Goal: Task Accomplishment & Management: Complete application form

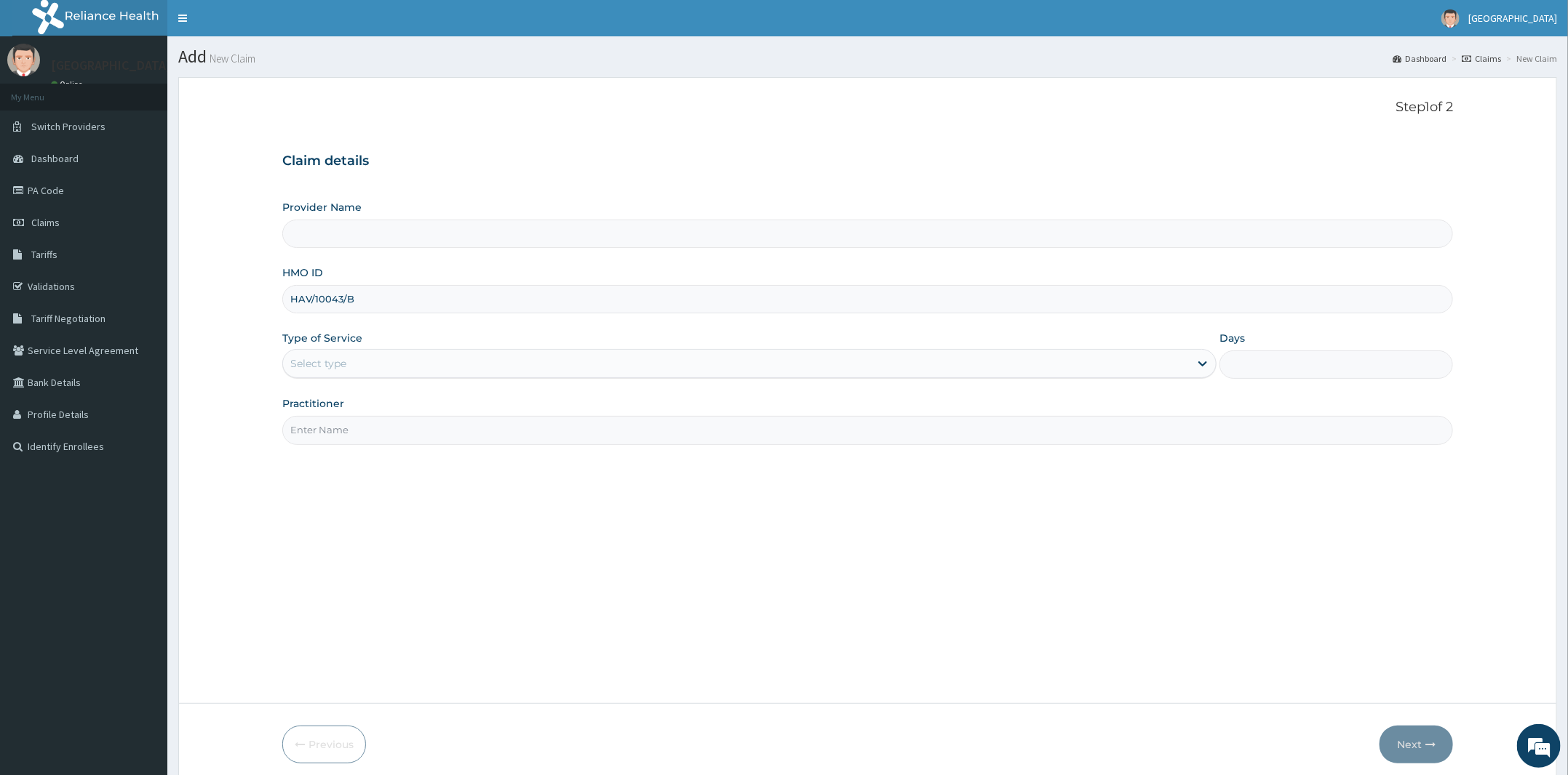
type input "HAV/10043/B"
click at [340, 363] on div "Select type" at bounding box center [318, 364] width 56 height 14
drag, startPoint x: 227, startPoint y: 482, endPoint x: 264, endPoint y: 471, distance: 38.6
click at [245, 479] on form "Step 1 of 2 Claim details Provider Name HMO ID HAV/10043/B Type of Service Use …" at bounding box center [867, 431] width 1379 height 709
click at [366, 365] on div "Select type" at bounding box center [736, 363] width 906 height 23
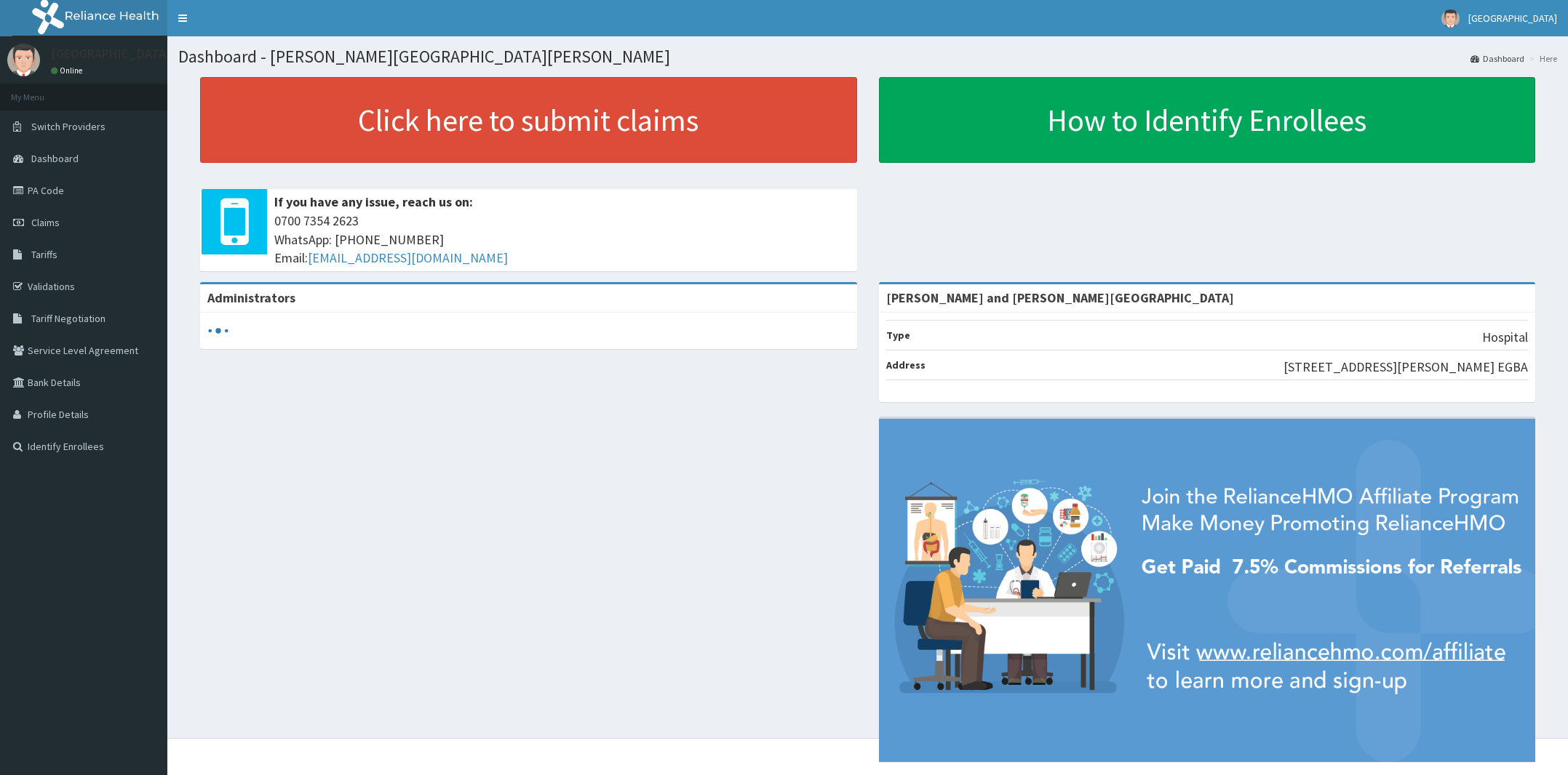
click at [57, 236] on link "Claims" at bounding box center [83, 223] width 167 height 32
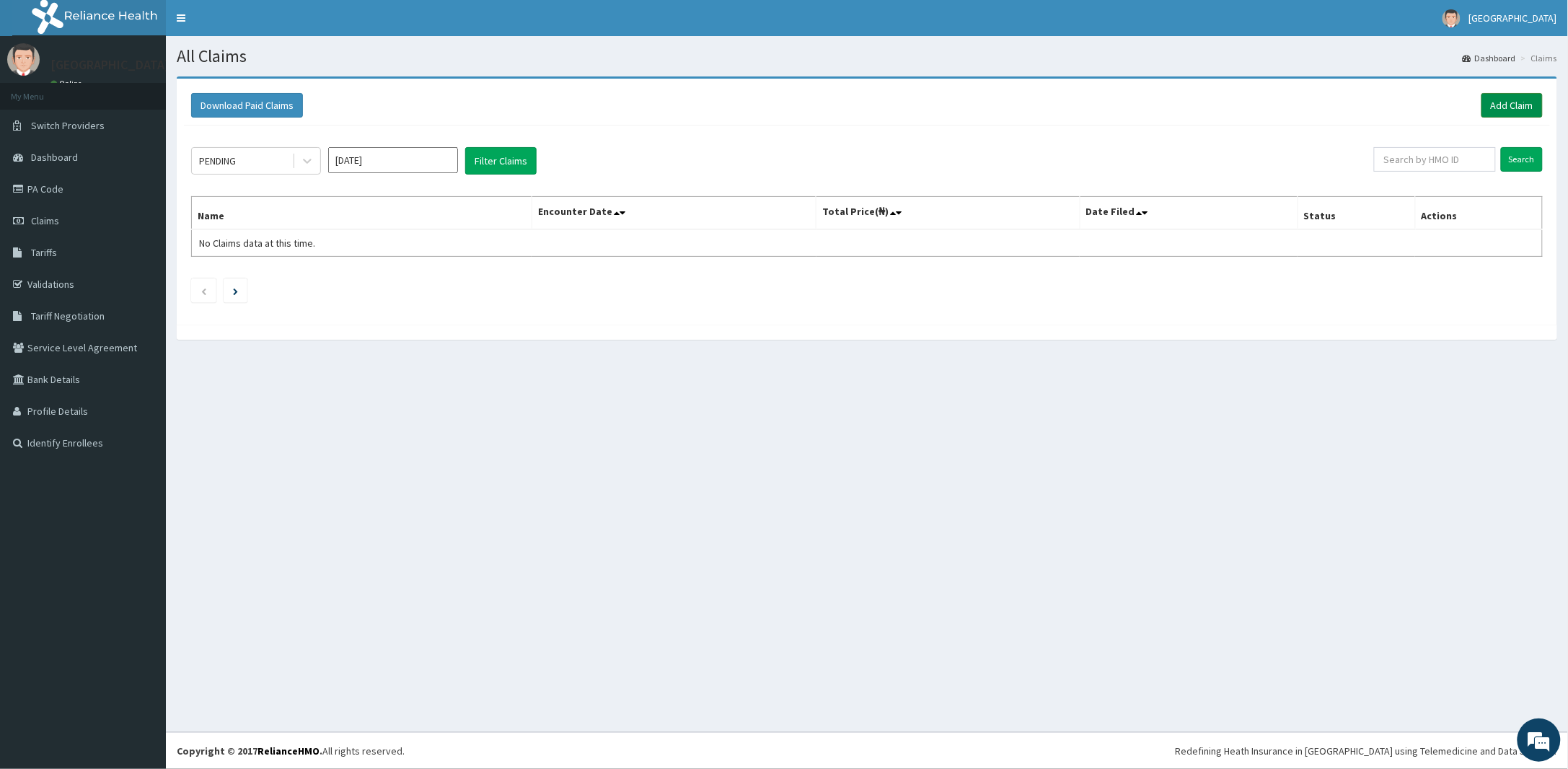
click at [1510, 102] on link "Add Claim" at bounding box center [1512, 105] width 61 height 24
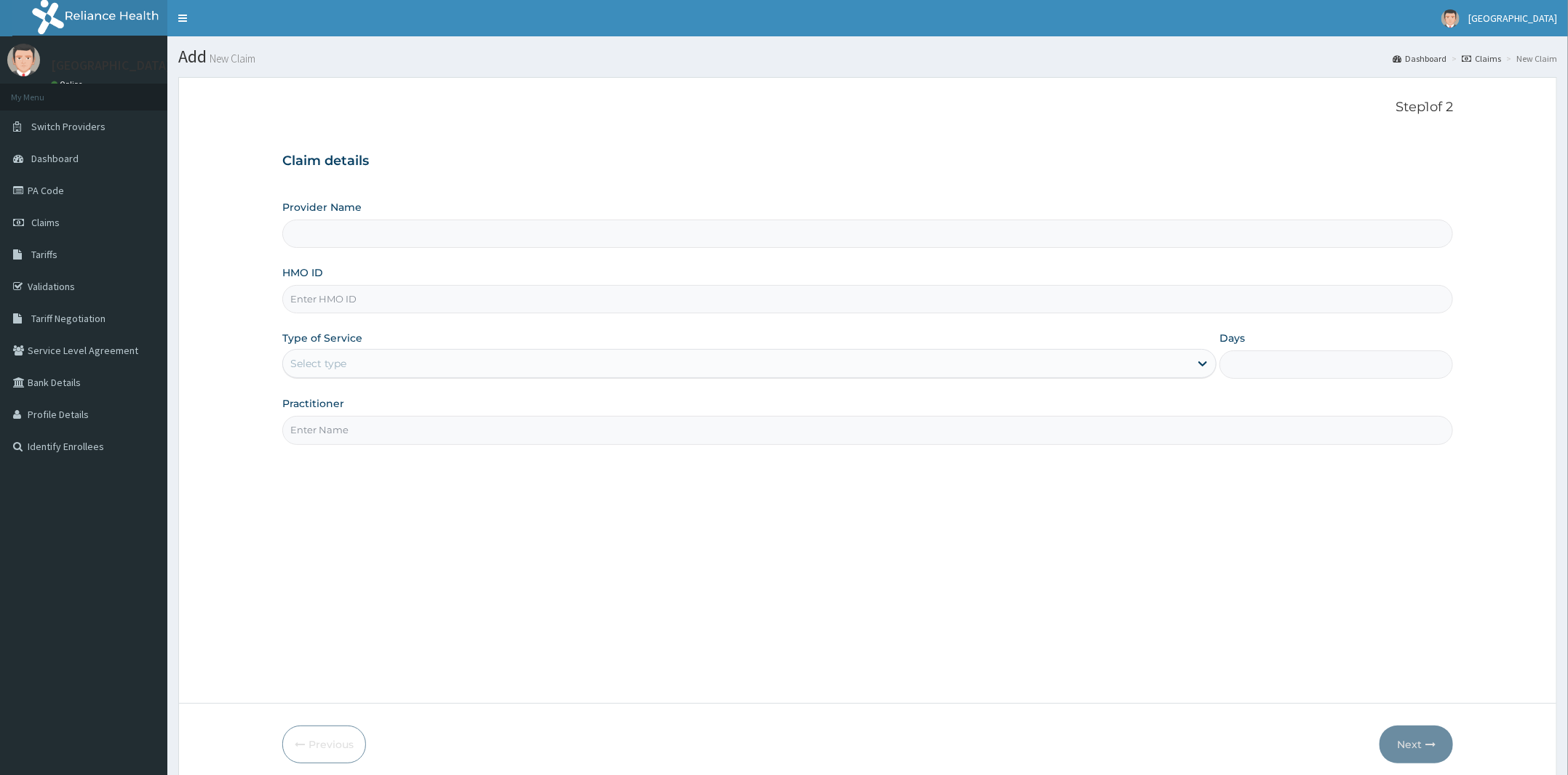
click at [403, 309] on input "HMO ID" at bounding box center [867, 300] width 1171 height 29
type input "HAV/10043/B"
type input "Peter and Grace Medical centre"
click at [319, 379] on div "Type of Service Select type" at bounding box center [749, 355] width 934 height 48
click at [331, 367] on div "Select type" at bounding box center [318, 364] width 56 height 14
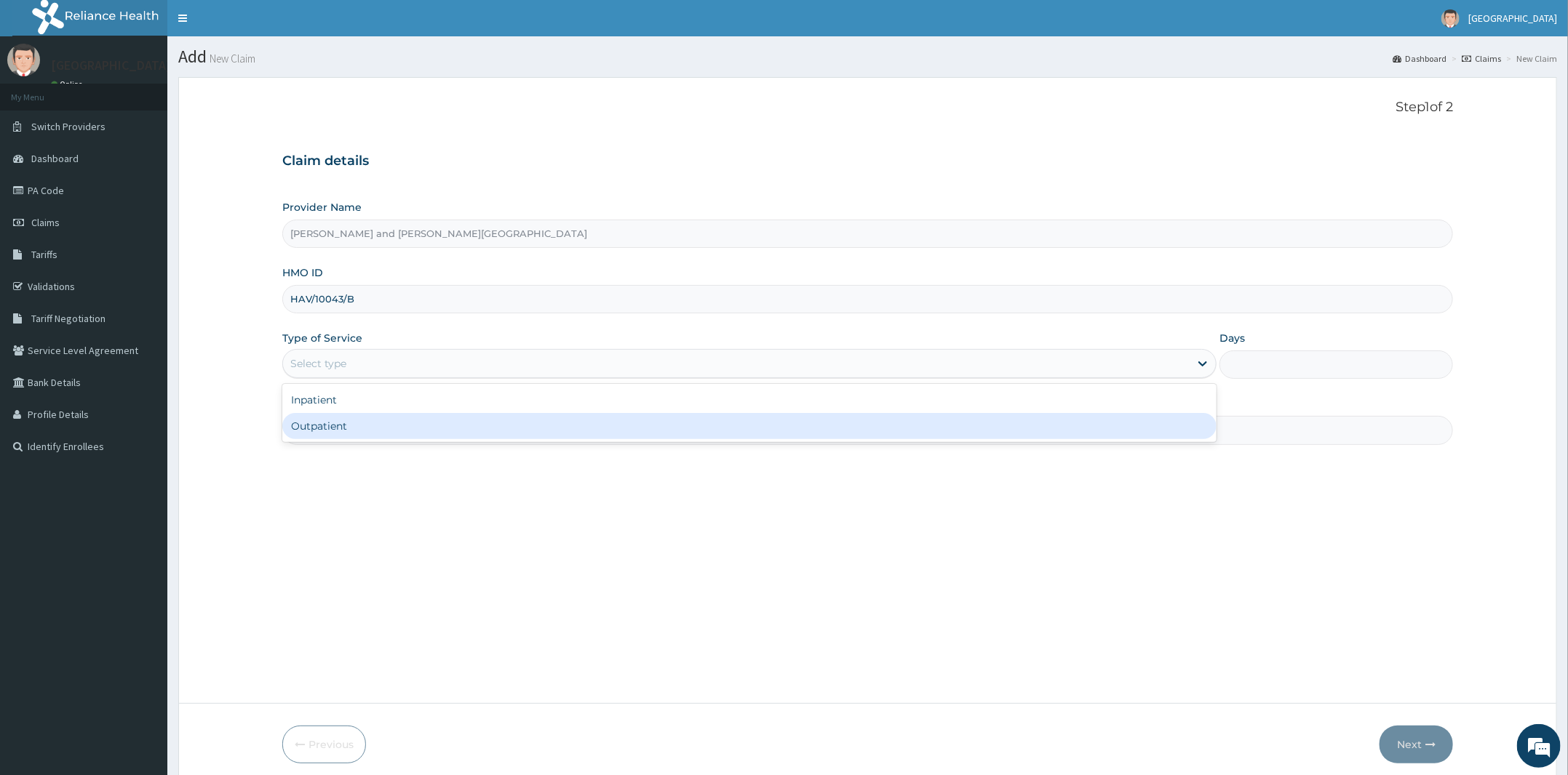
click at [322, 427] on div "Outpatient" at bounding box center [749, 426] width 934 height 26
type input "1"
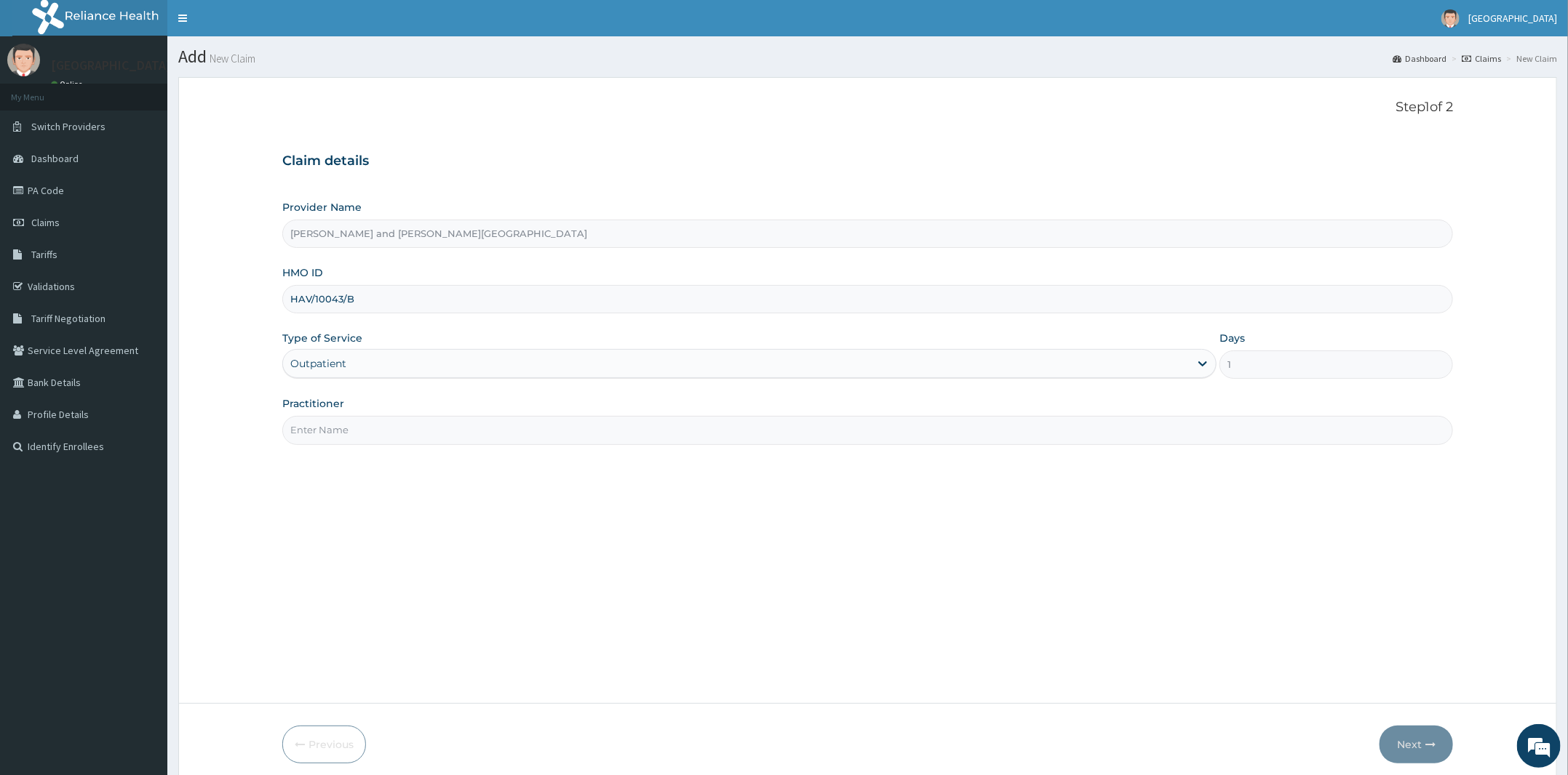
click at [317, 433] on input "Practitioner" at bounding box center [867, 430] width 1171 height 29
type input "DR BIFOM MELWIN"
click at [1414, 741] on button "Next" at bounding box center [1416, 745] width 74 height 38
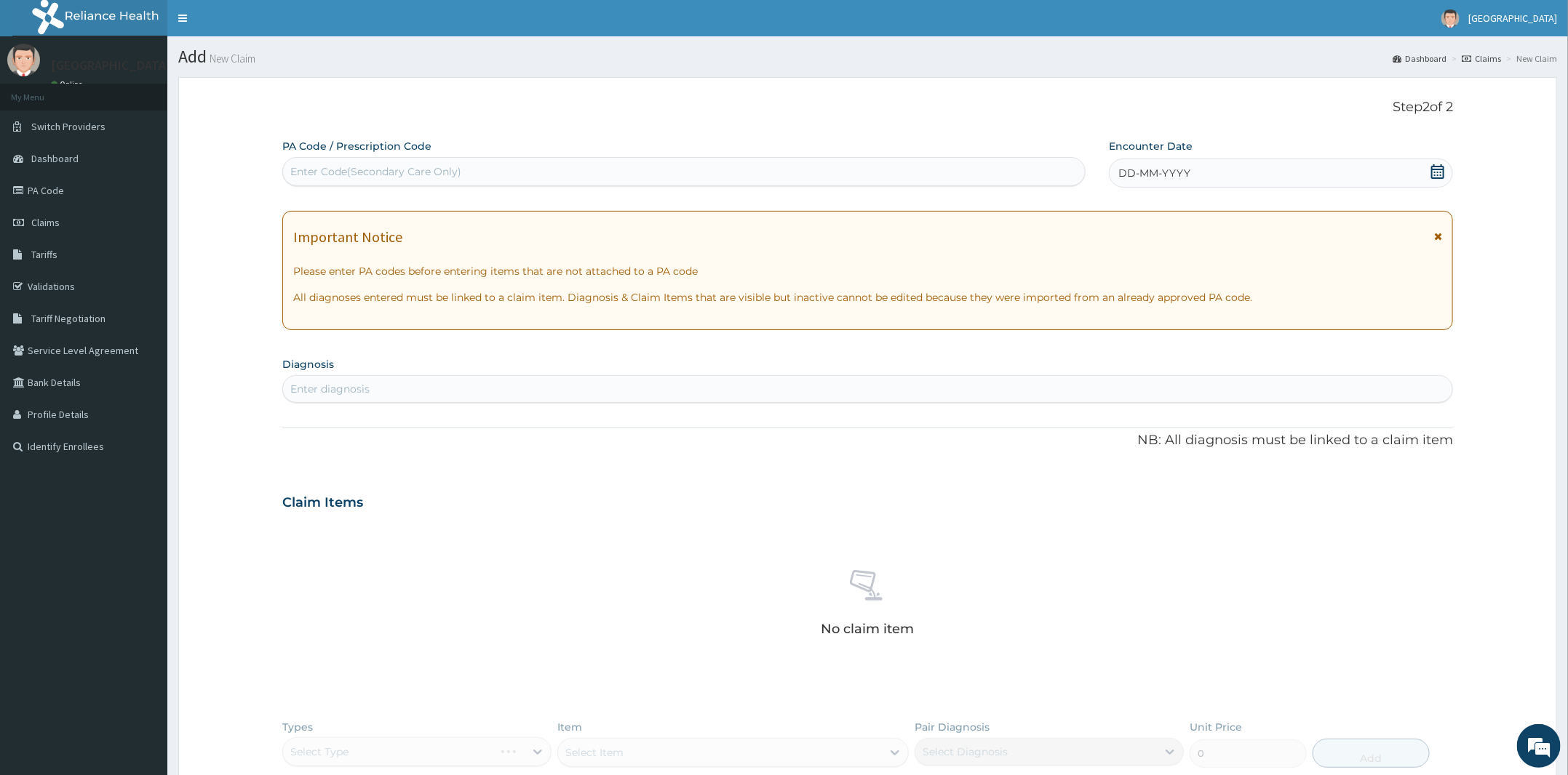
click at [1439, 172] on icon at bounding box center [1437, 171] width 14 height 14
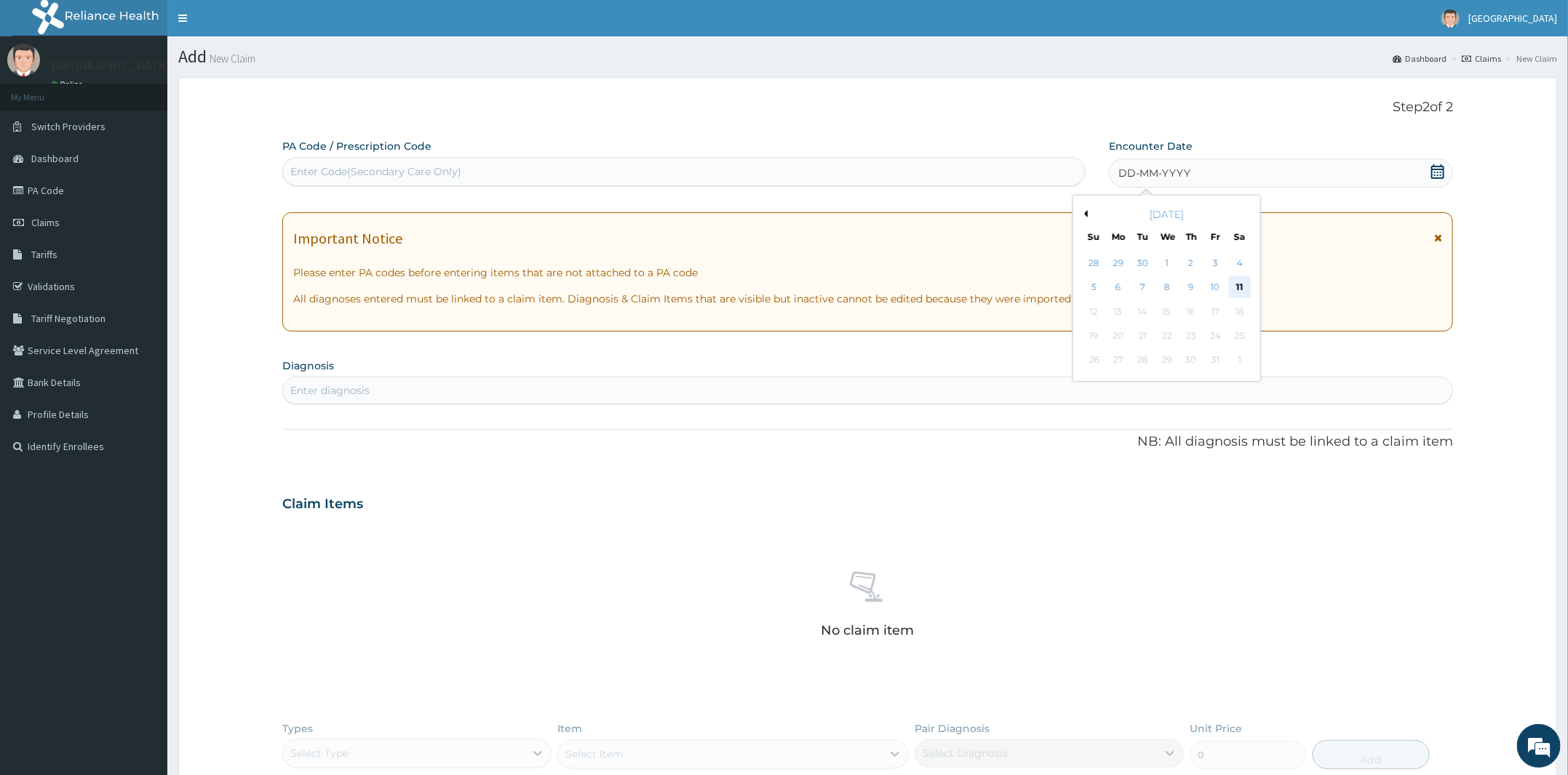
click at [1249, 278] on div "11" at bounding box center [1239, 288] width 22 height 22
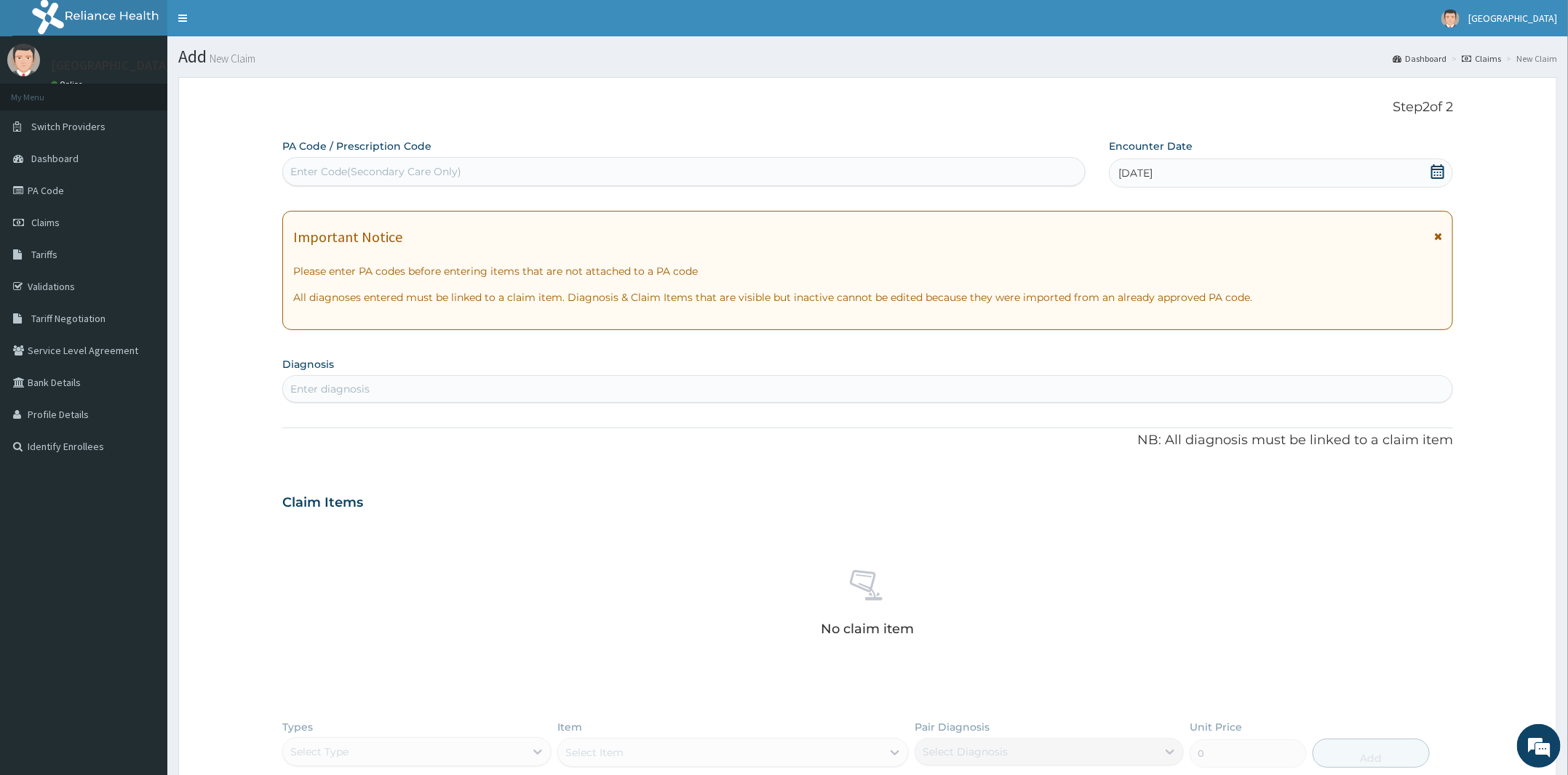
click at [621, 385] on div "Enter diagnosis" at bounding box center [867, 388] width 1169 height 23
type input "malaria"
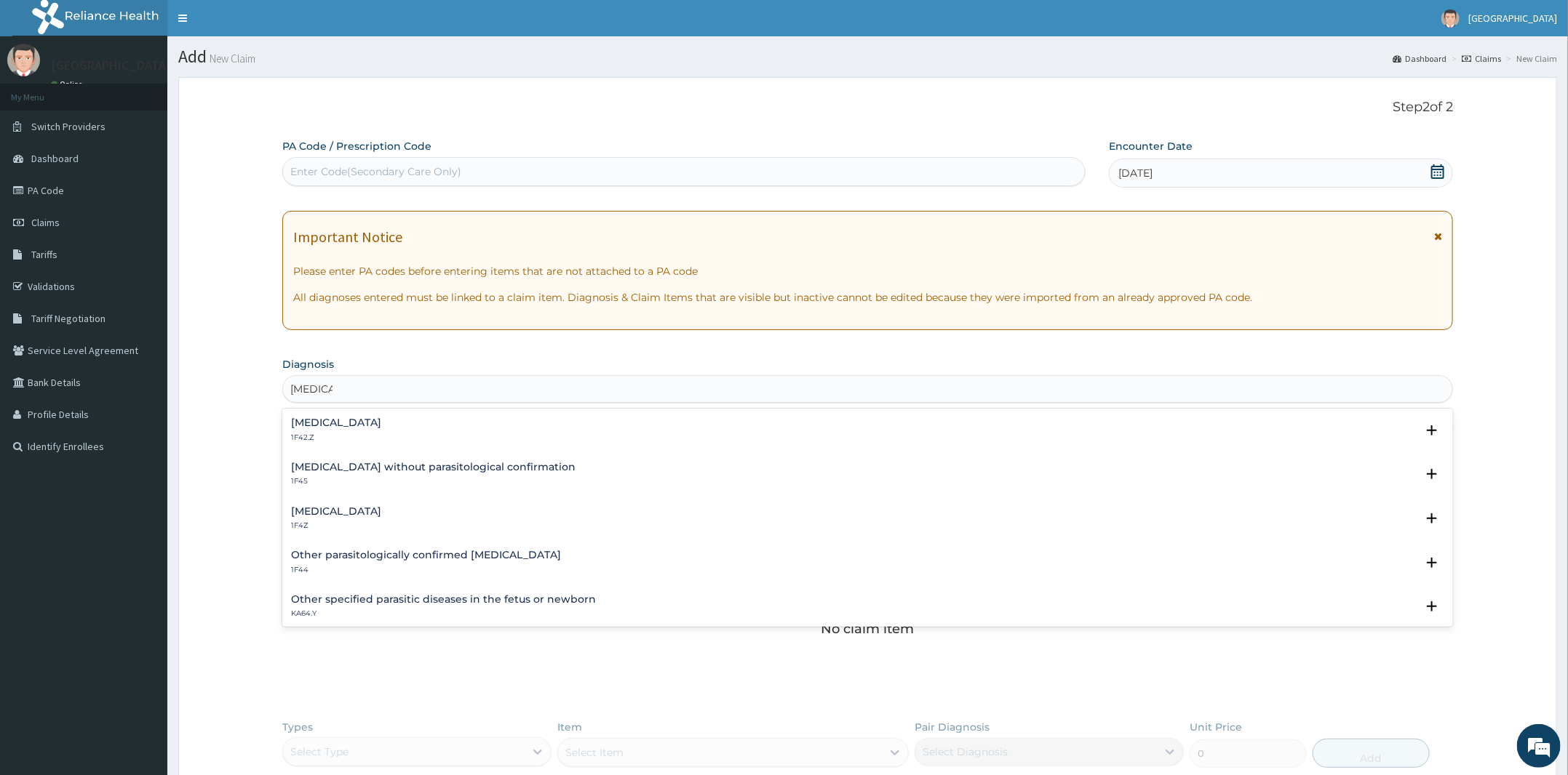
click at [330, 500] on div "Malaria, unspecified 1F4Z Select Status Query Query covers suspected (?), Keep …" at bounding box center [867, 522] width 1171 height 44
click at [319, 521] on p "1F4Z" at bounding box center [336, 525] width 90 height 10
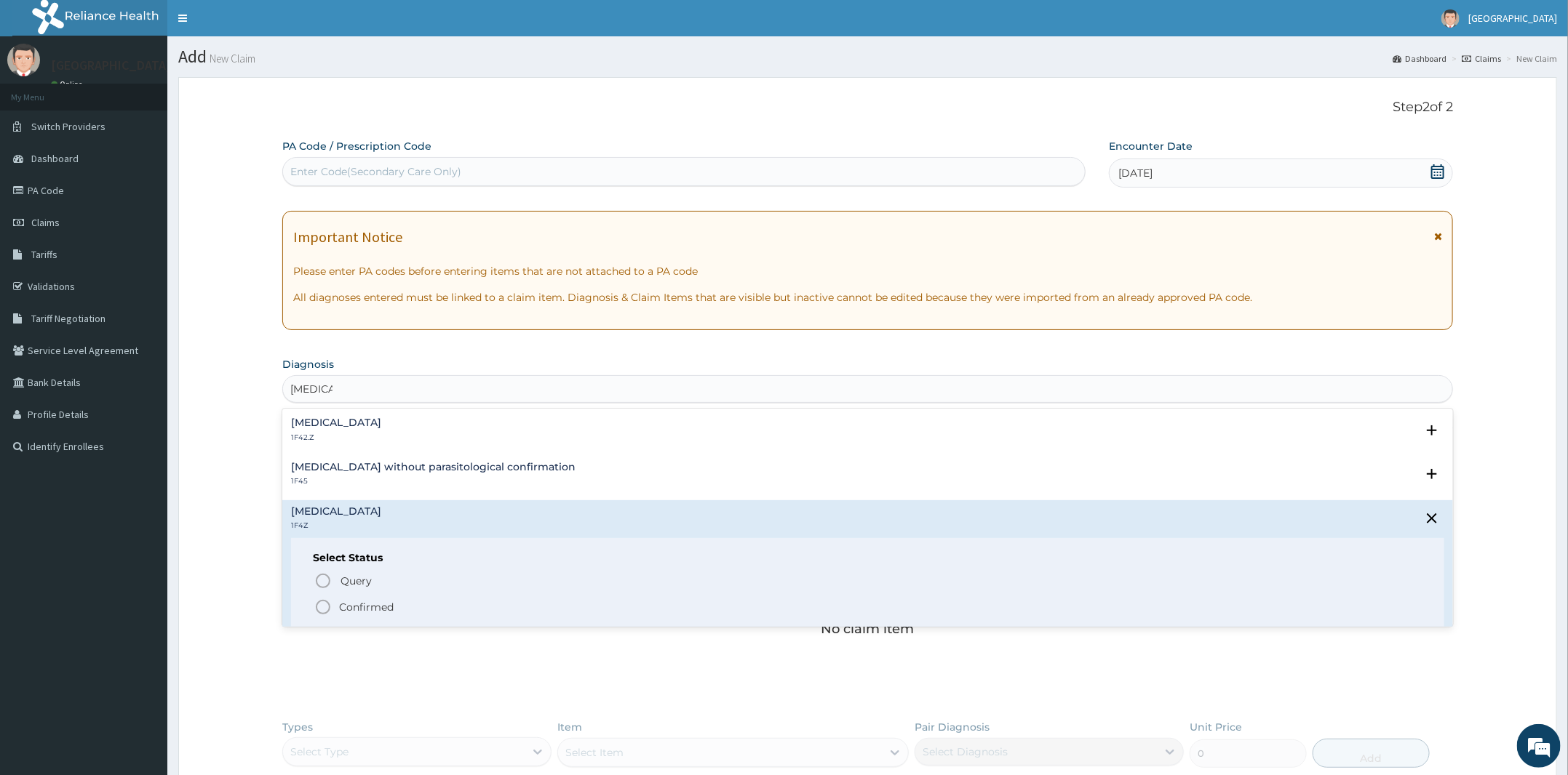
click at [357, 601] on p "Confirmed" at bounding box center [366, 607] width 55 height 14
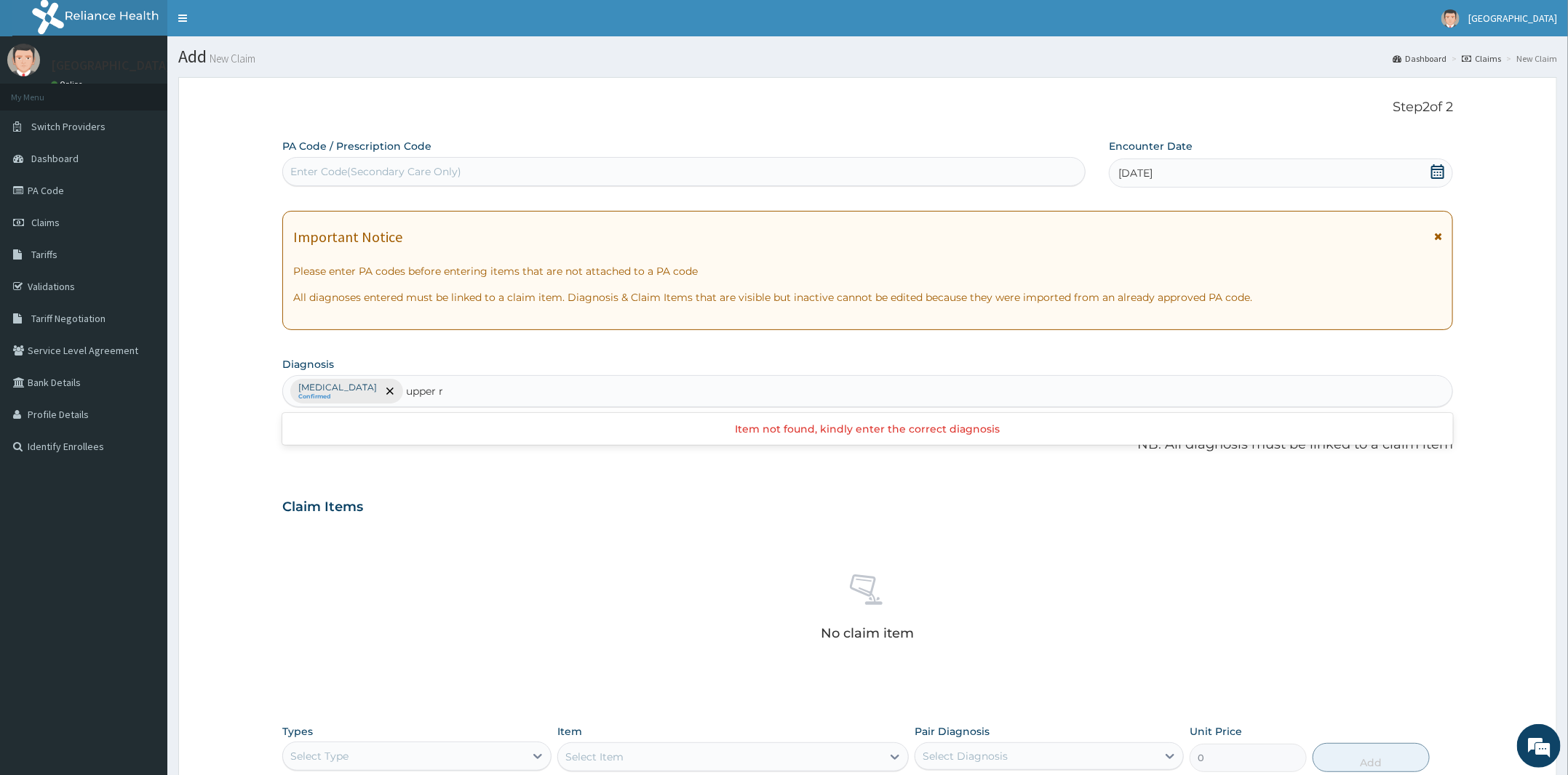
type input "upper"
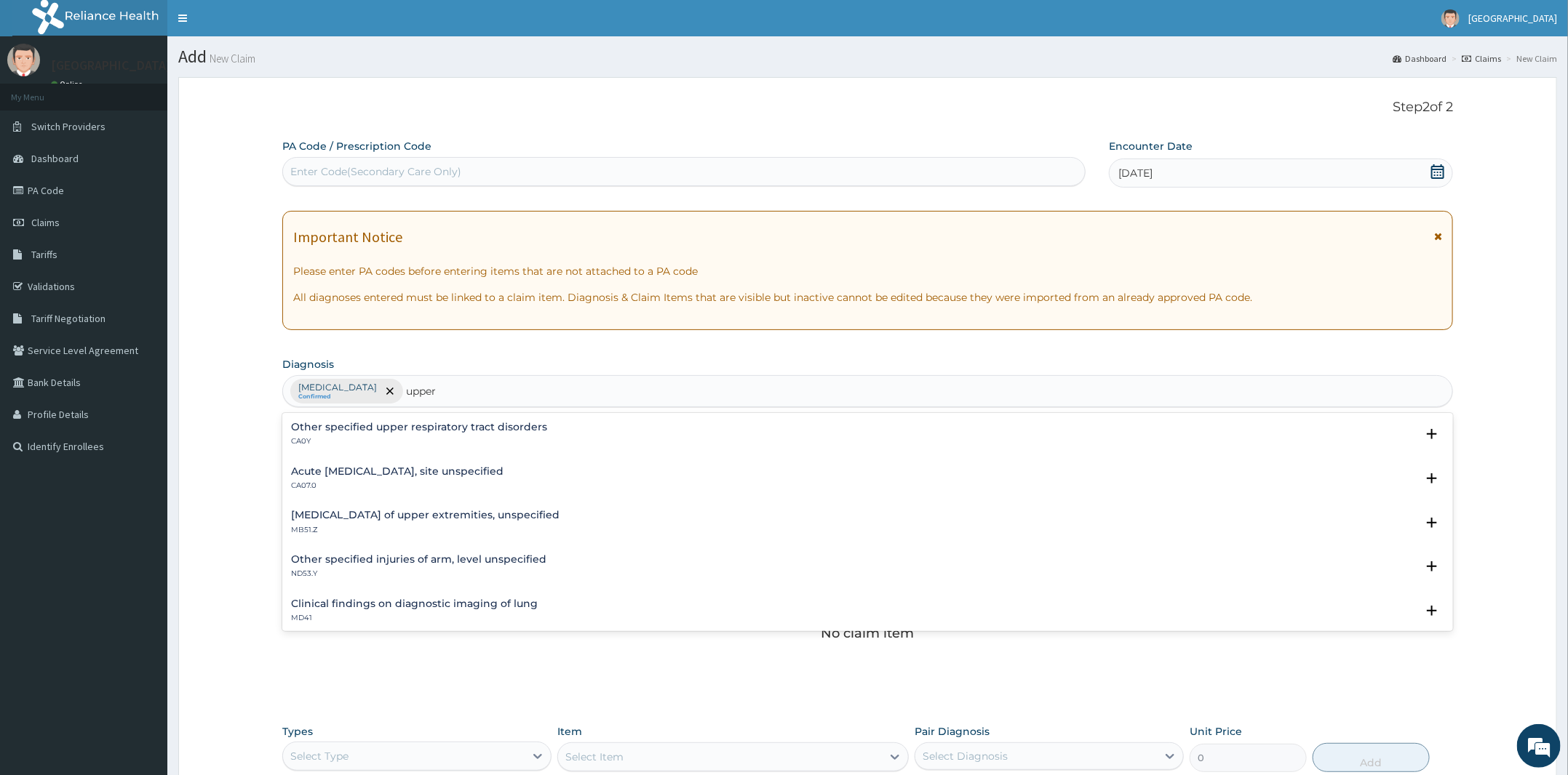
click at [401, 482] on p "CA07.0" at bounding box center [397, 486] width 212 height 10
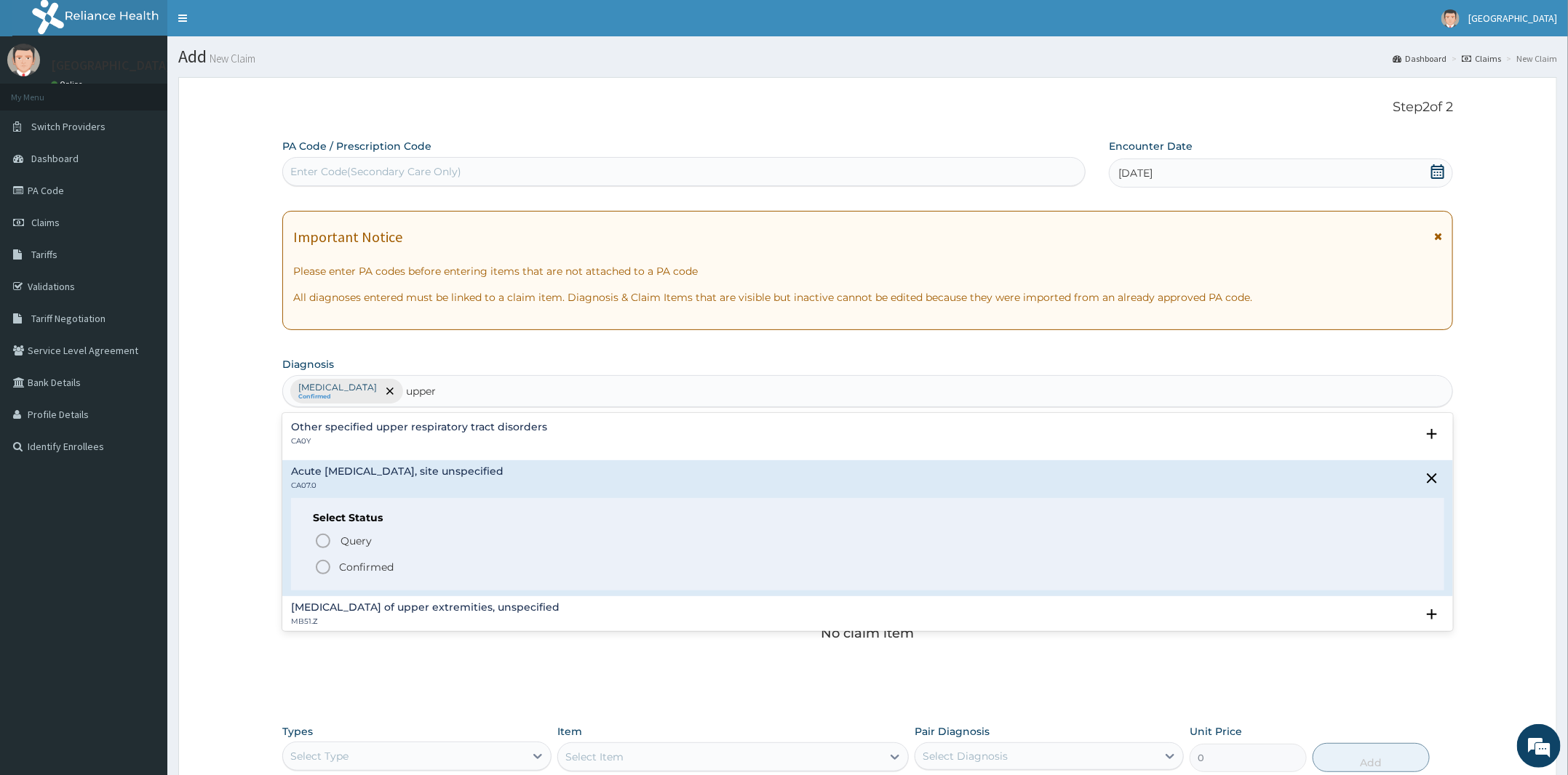
click at [340, 565] on span "Confirmed" at bounding box center [868, 567] width 1108 height 17
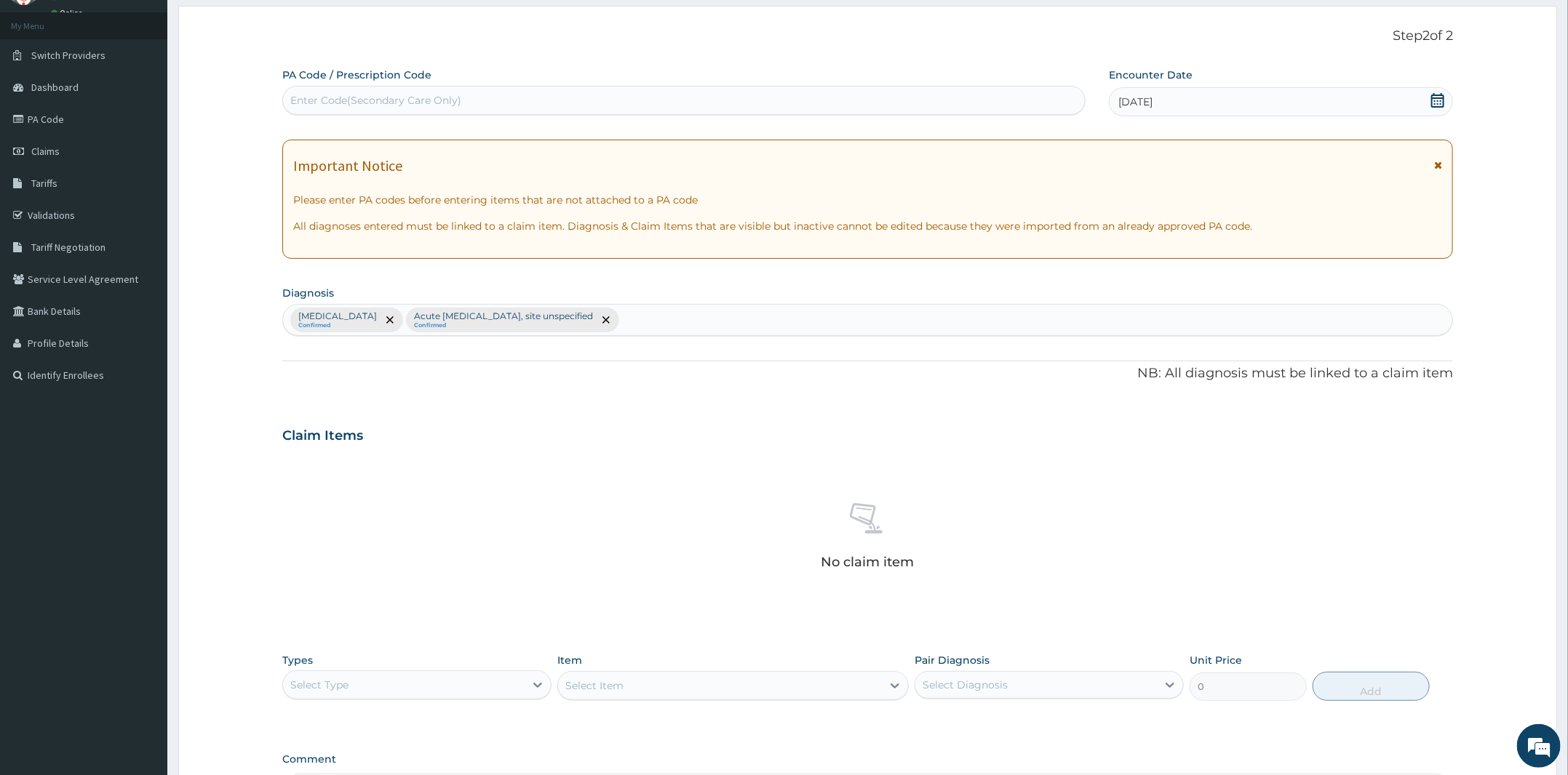
scroll to position [259, 0]
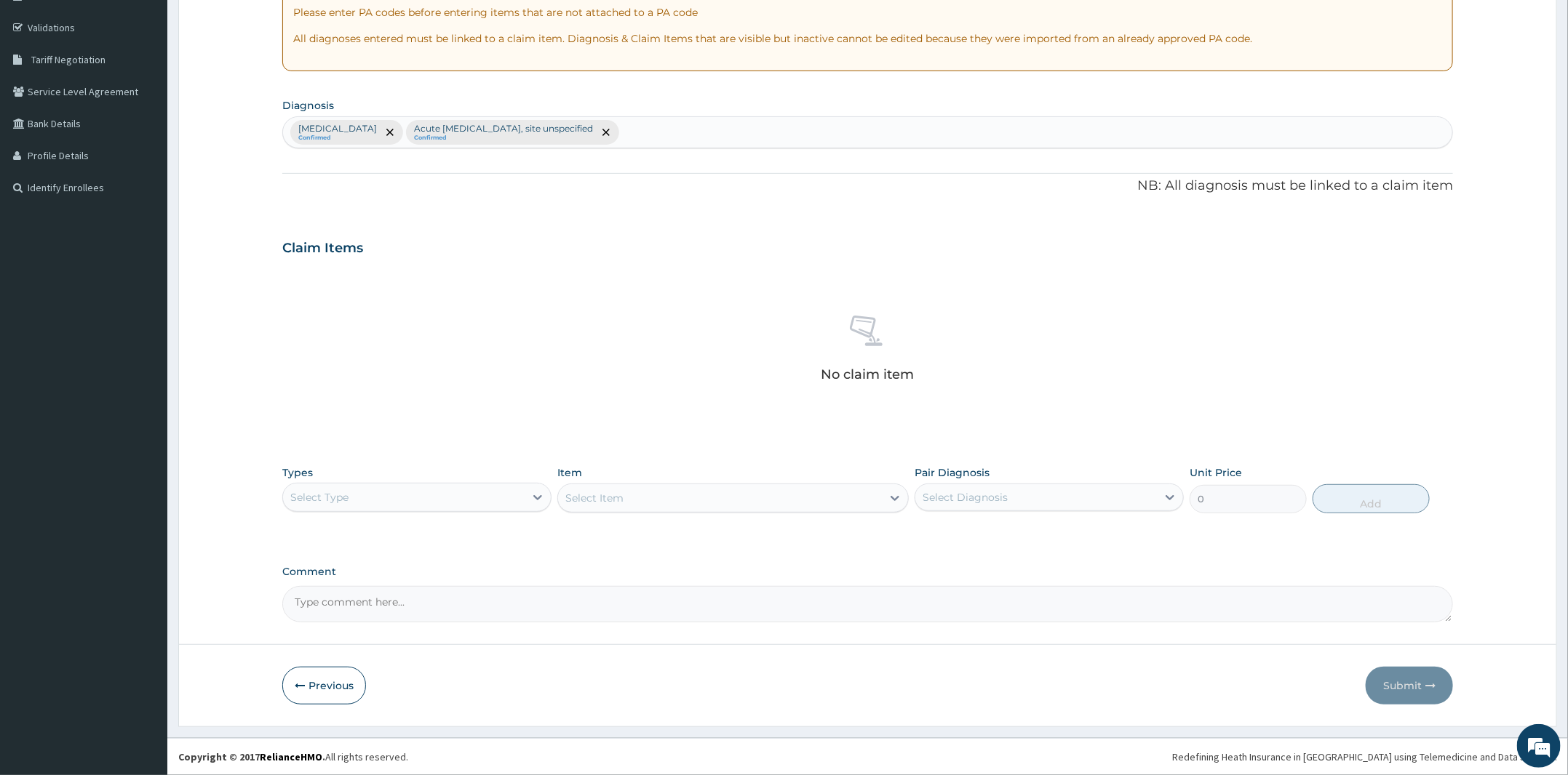
click at [400, 498] on div "Select Type" at bounding box center [403, 497] width 242 height 23
click at [365, 595] on div "Procedures" at bounding box center [417, 586] width 270 height 26
click at [737, 498] on div "Select Item" at bounding box center [732, 498] width 351 height 29
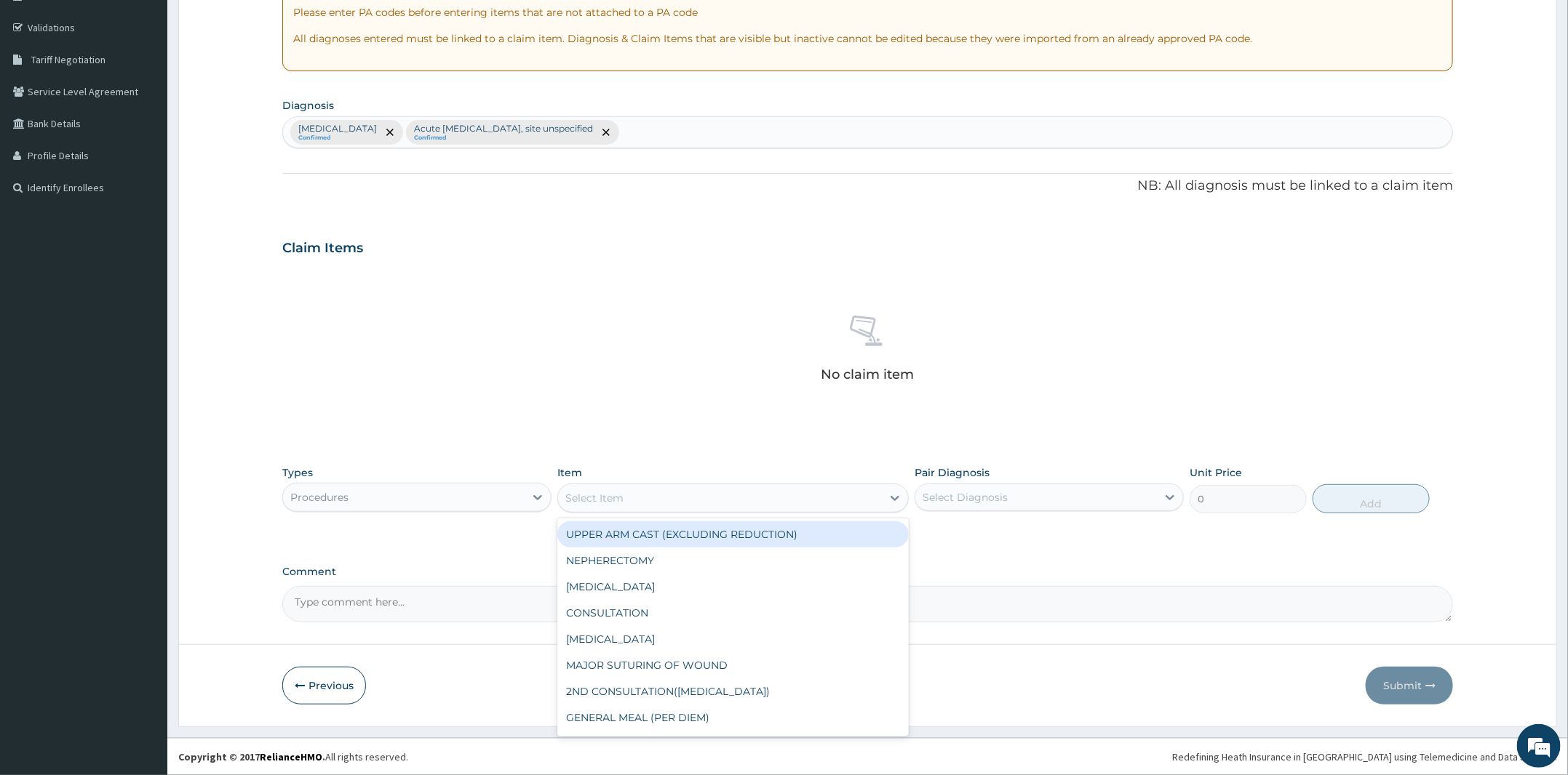
click at [737, 498] on div "Select Item" at bounding box center [720, 498] width 323 height 23
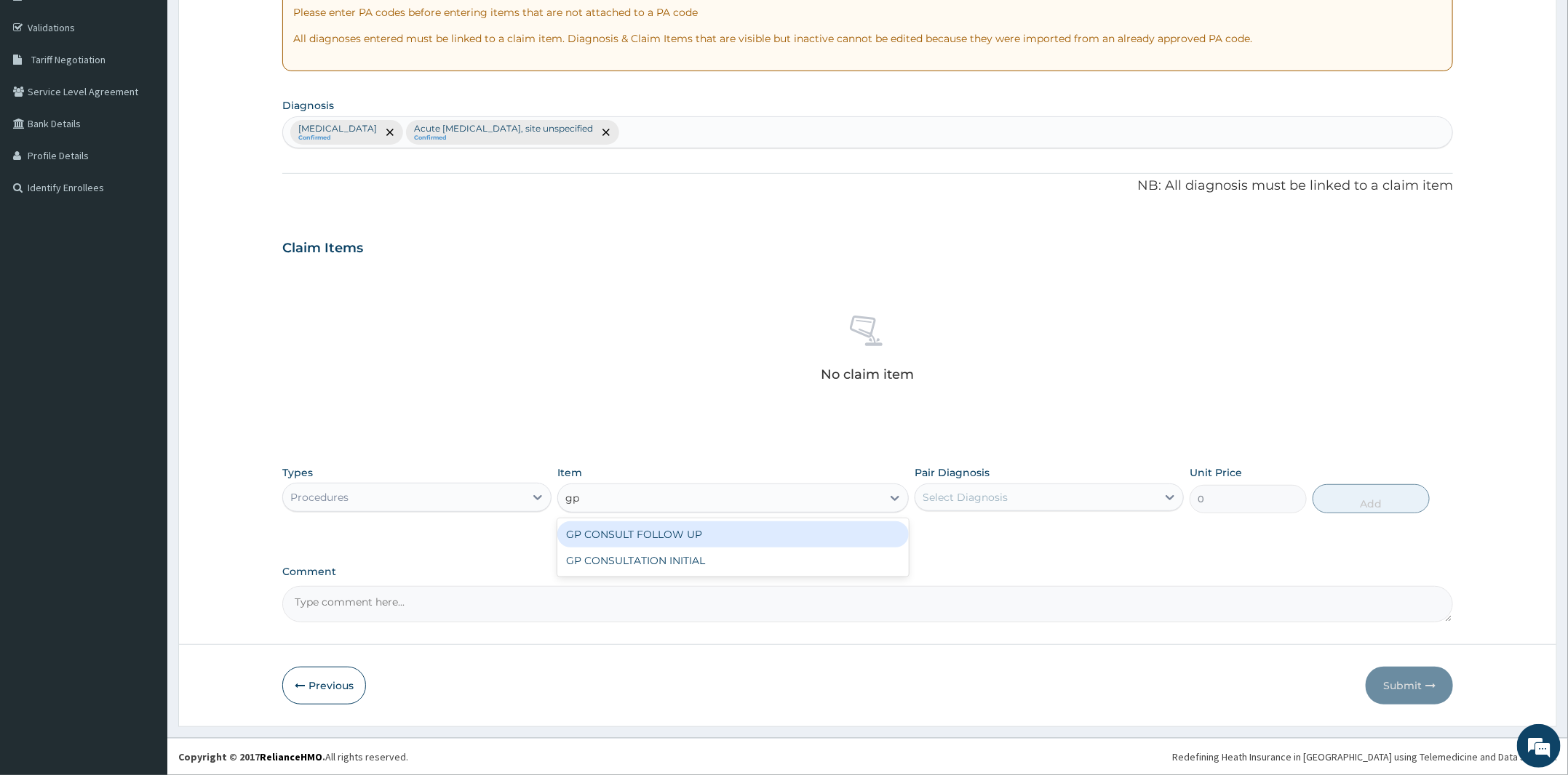
type input "gp"
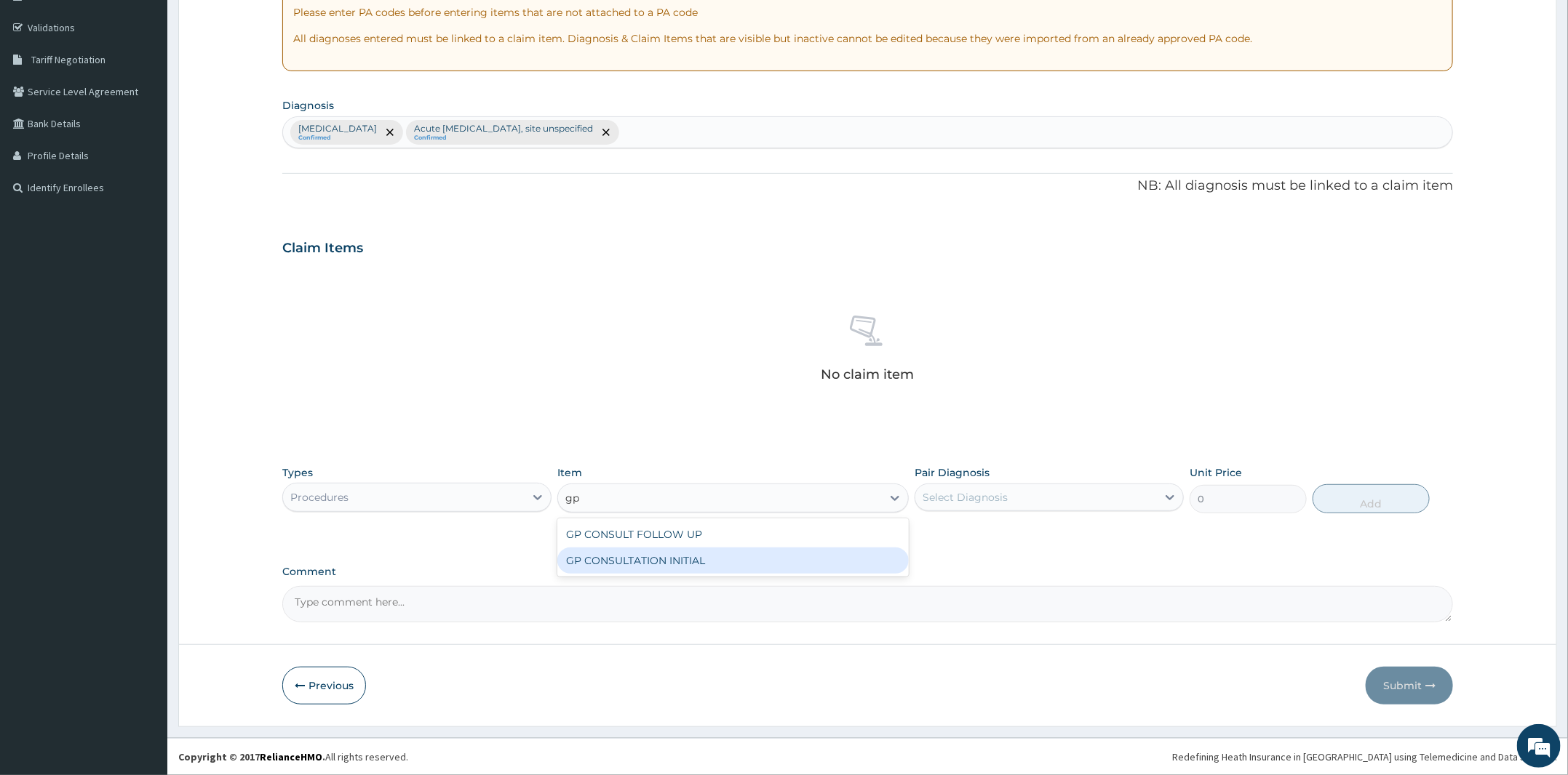
click at [799, 567] on div "GP CONSULTATION INITIAL" at bounding box center [732, 560] width 351 height 26
type input "2000"
click at [994, 491] on div "Select Diagnosis" at bounding box center [965, 498] width 85 height 14
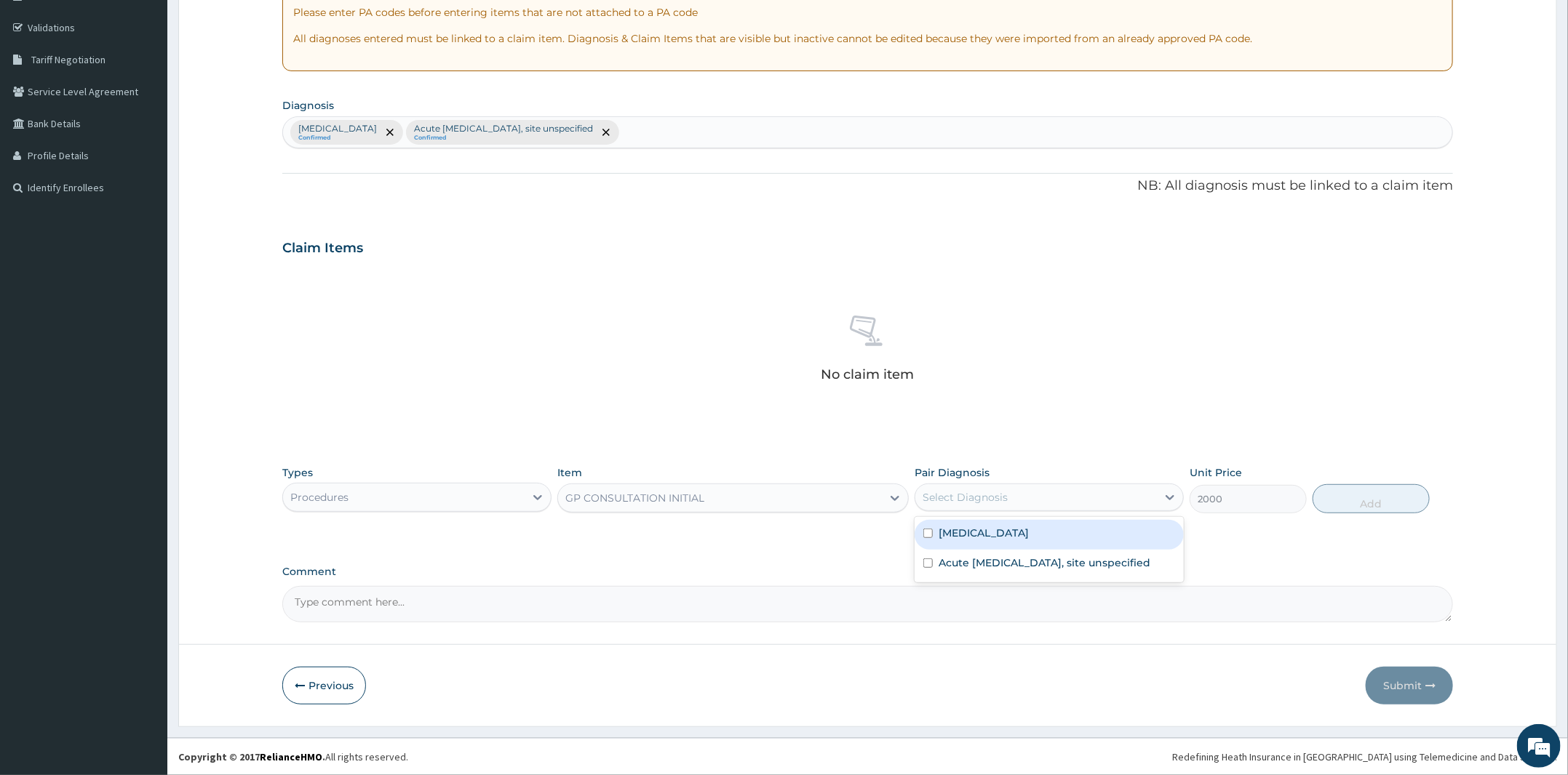
drag, startPoint x: 993, startPoint y: 520, endPoint x: 998, endPoint y: 536, distance: 16.8
click at [993, 527] on div "Malaria, unspecified" at bounding box center [1050, 535] width 270 height 30
checkbox input "true"
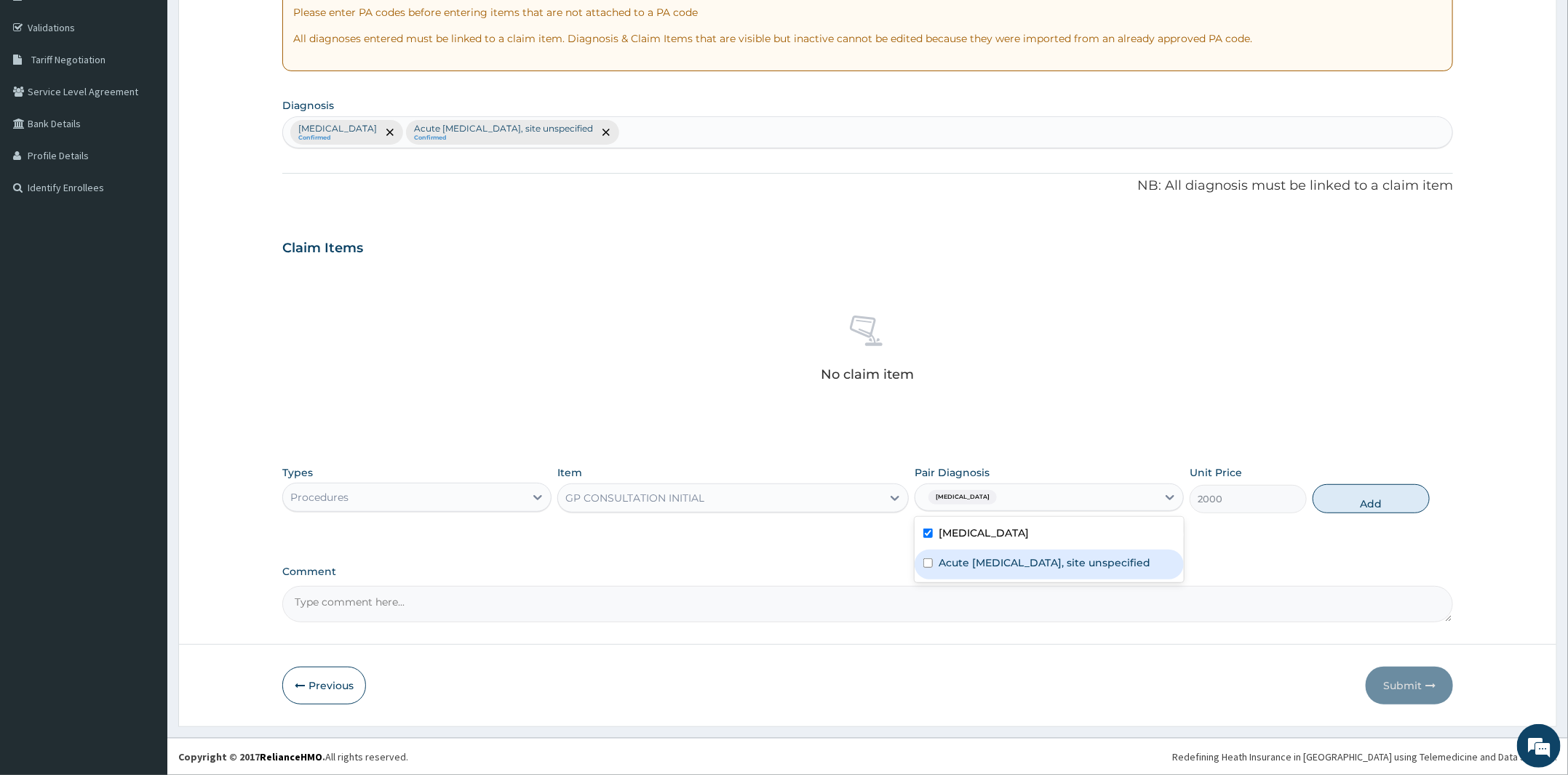
drag, startPoint x: 999, startPoint y: 559, endPoint x: 1018, endPoint y: 560, distance: 19.0
click at [1012, 559] on label "Acute upper respiratory infection, site unspecified" at bounding box center [1045, 563] width 212 height 14
checkbox input "true"
click at [1361, 498] on button "Add" at bounding box center [1371, 498] width 117 height 29
type input "0"
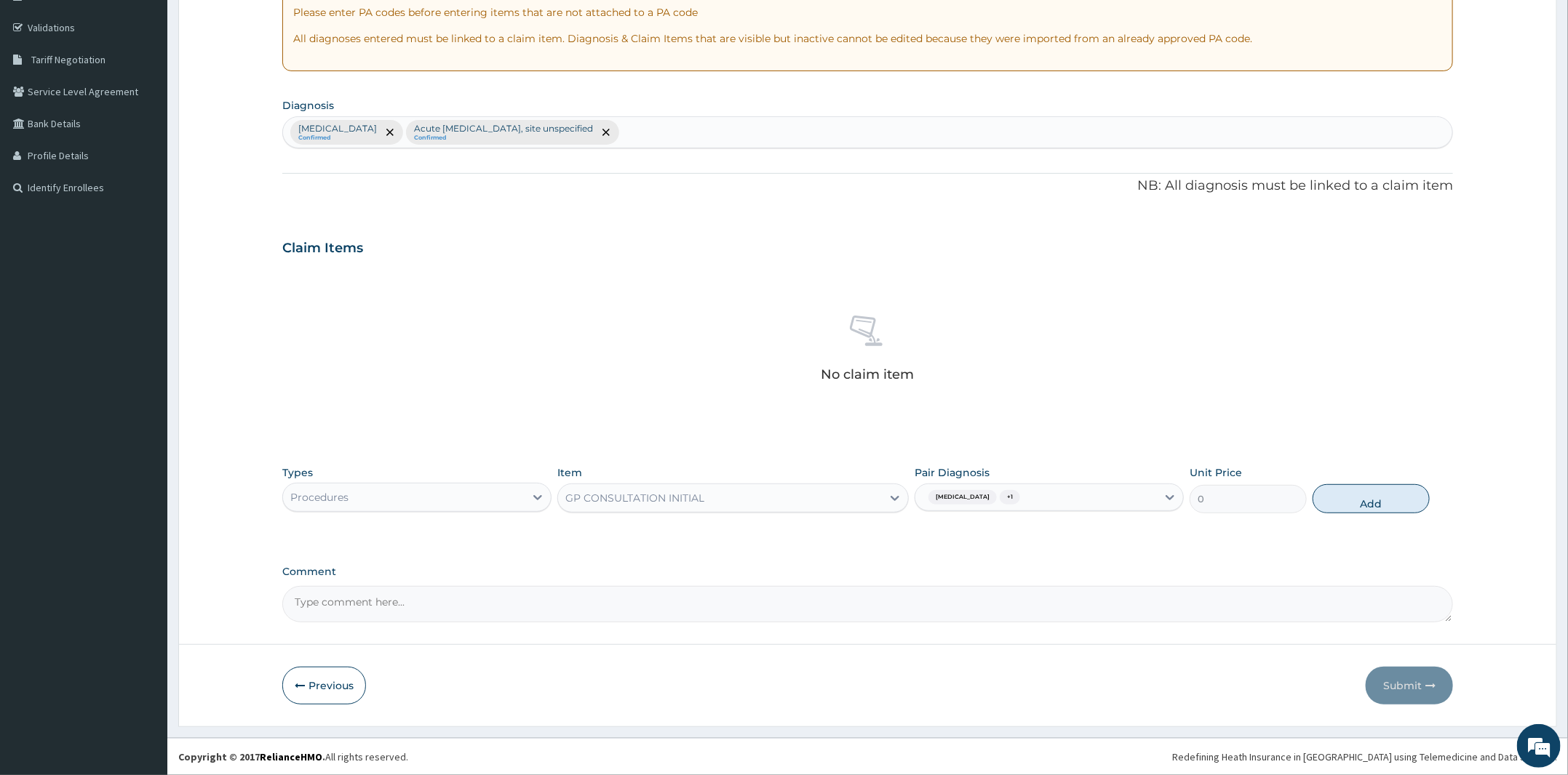
scroll to position [194, 0]
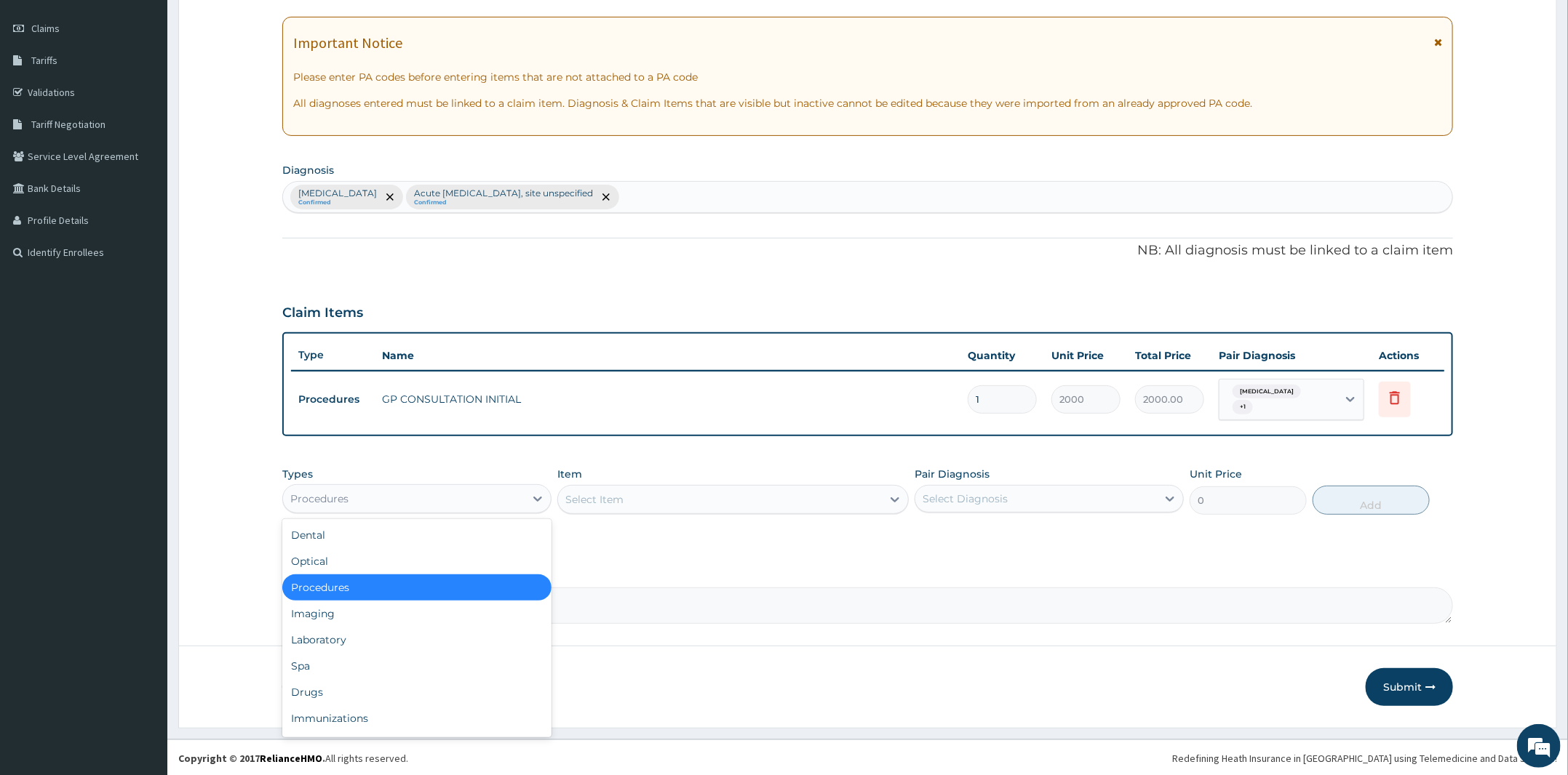
drag, startPoint x: 415, startPoint y: 494, endPoint x: 393, endPoint y: 554, distance: 63.9
click at [411, 516] on div "Types option Procedures, selected. option Procedures selected, 3 of 10. 10 resu…" at bounding box center [867, 491] width 1171 height 63
click at [313, 688] on div "Drugs" at bounding box center [417, 692] width 270 height 26
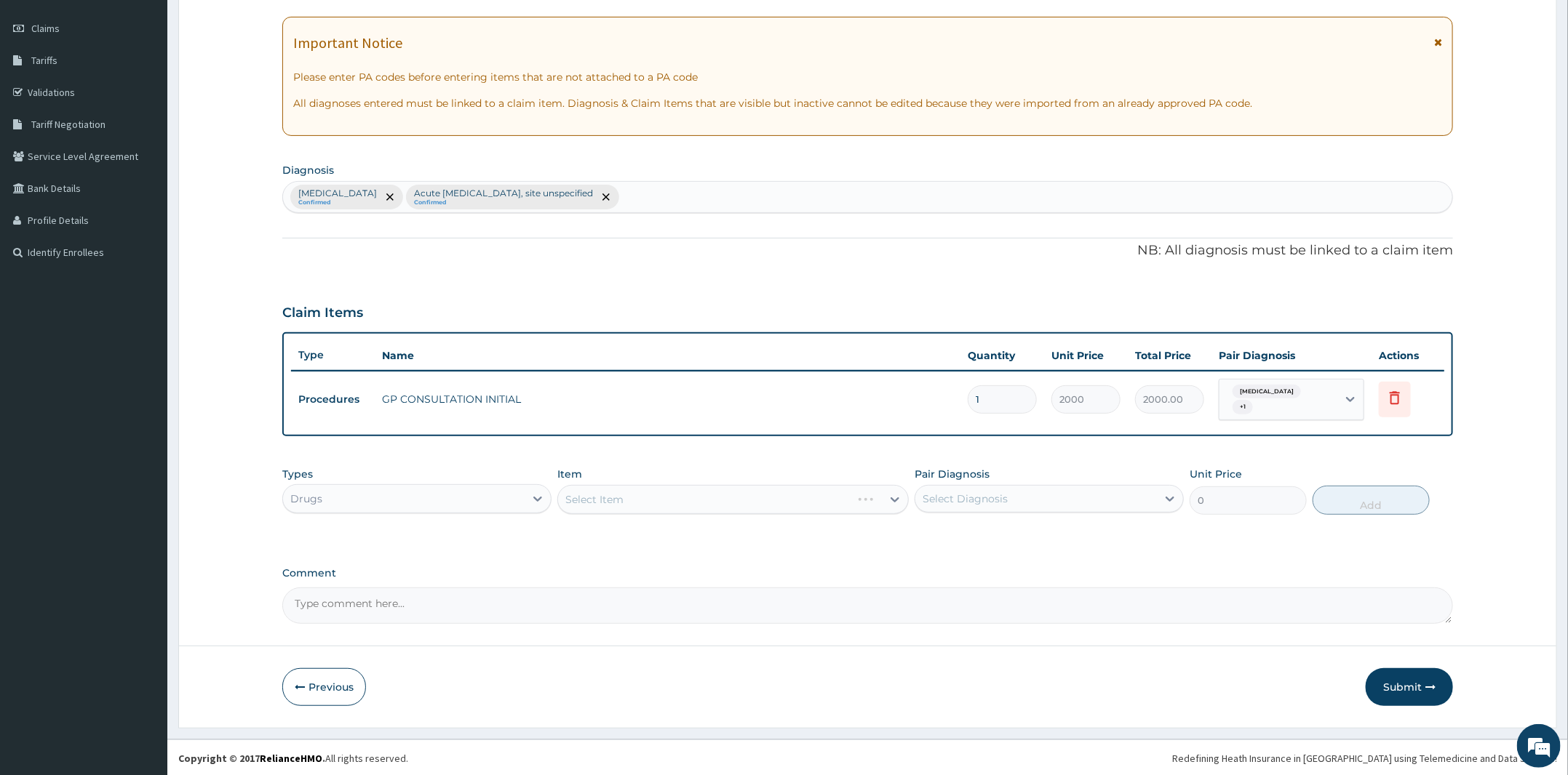
click at [626, 493] on div "Select Item" at bounding box center [732, 499] width 351 height 29
click at [658, 510] on div "Select Item" at bounding box center [732, 499] width 351 height 29
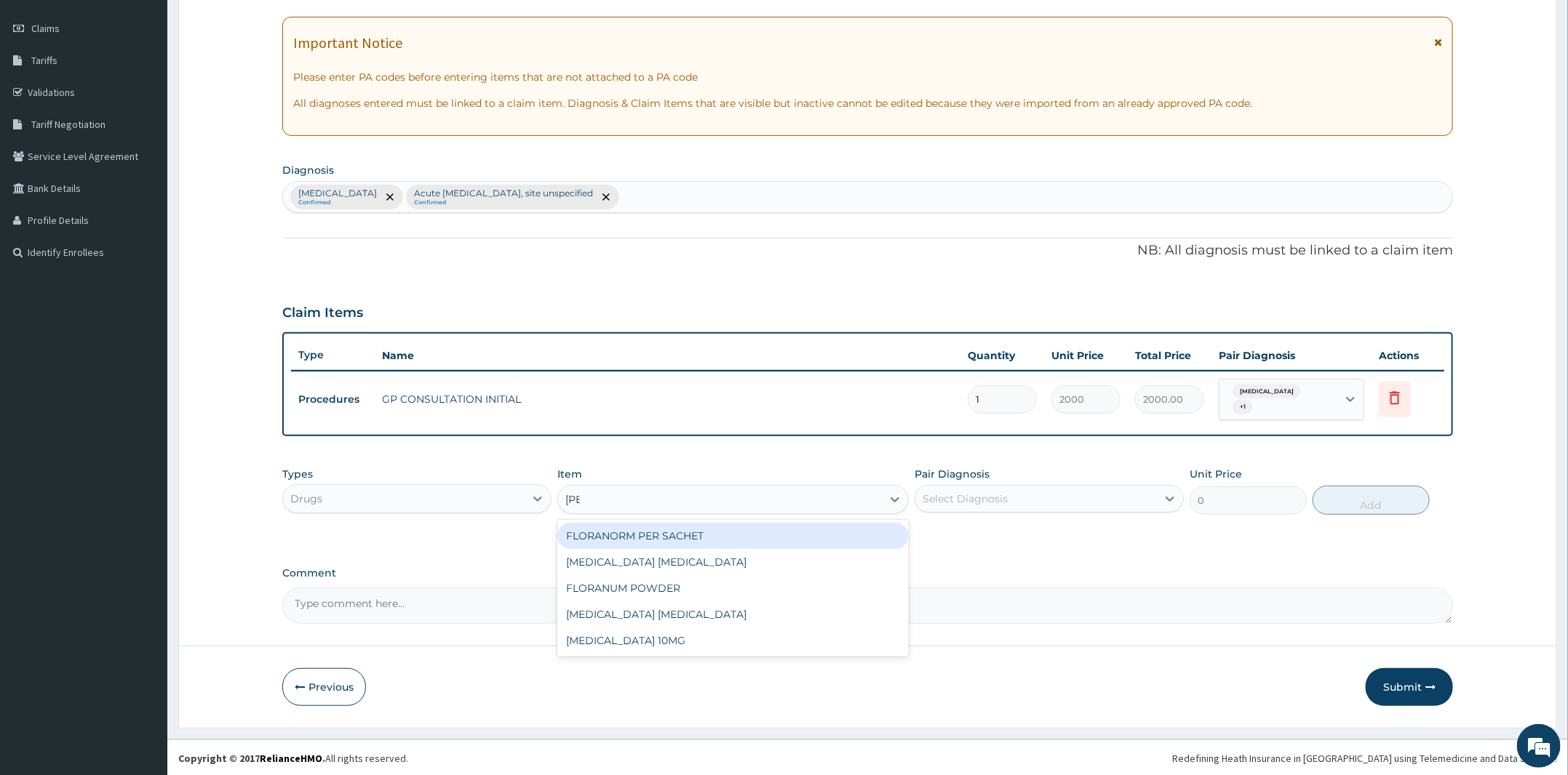
type input "lorat"
click at [609, 542] on div "LORATADINE 10MG" at bounding box center [732, 536] width 351 height 26
type input "30"
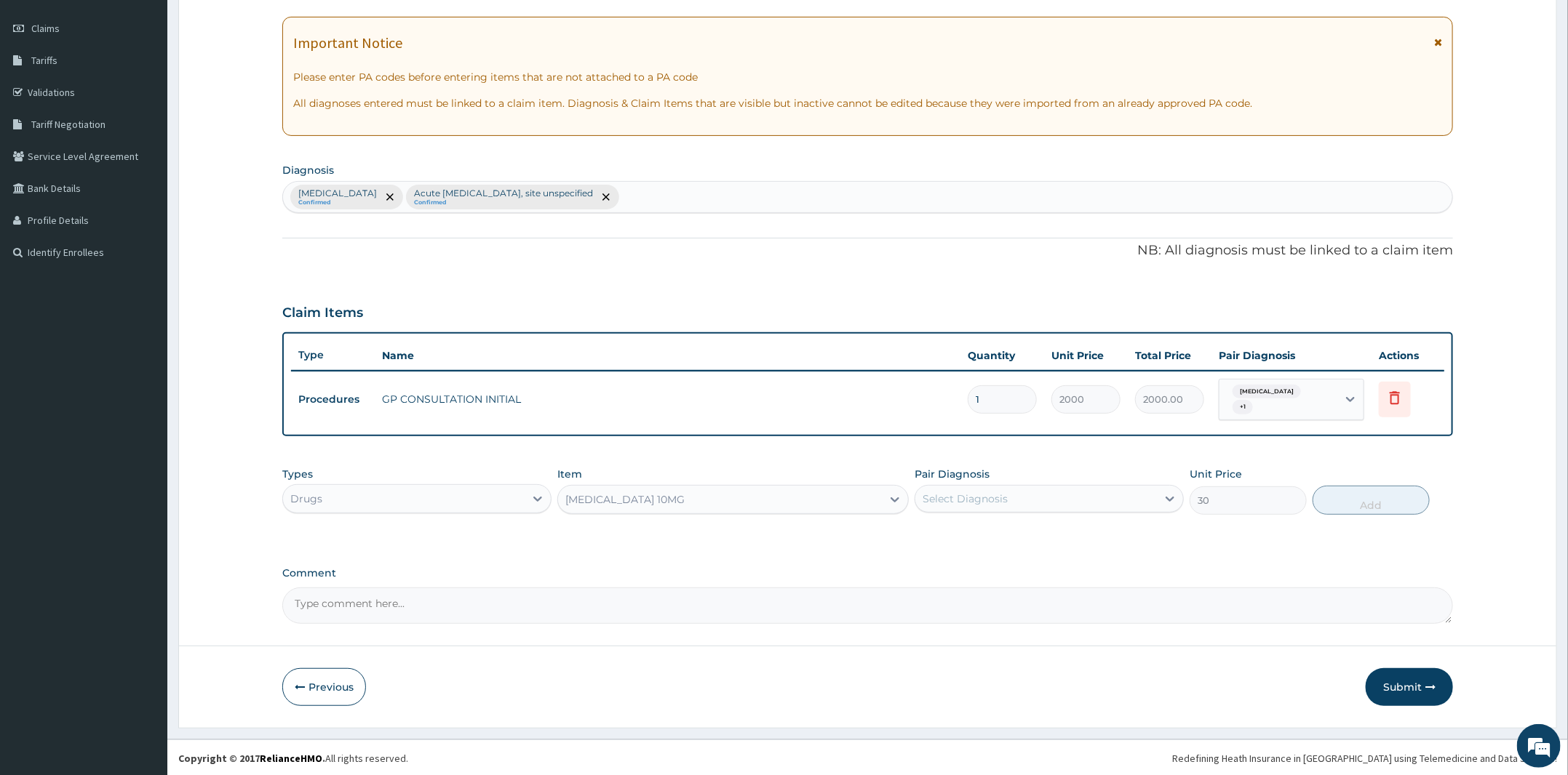
click at [979, 510] on div "Select Diagnosis" at bounding box center [1050, 498] width 270 height 28
click at [1038, 571] on label "Acute upper respiratory infection, site unspecified" at bounding box center [1045, 564] width 212 height 14
checkbox input "true"
click at [1336, 503] on button "Add" at bounding box center [1371, 500] width 117 height 29
type input "0"
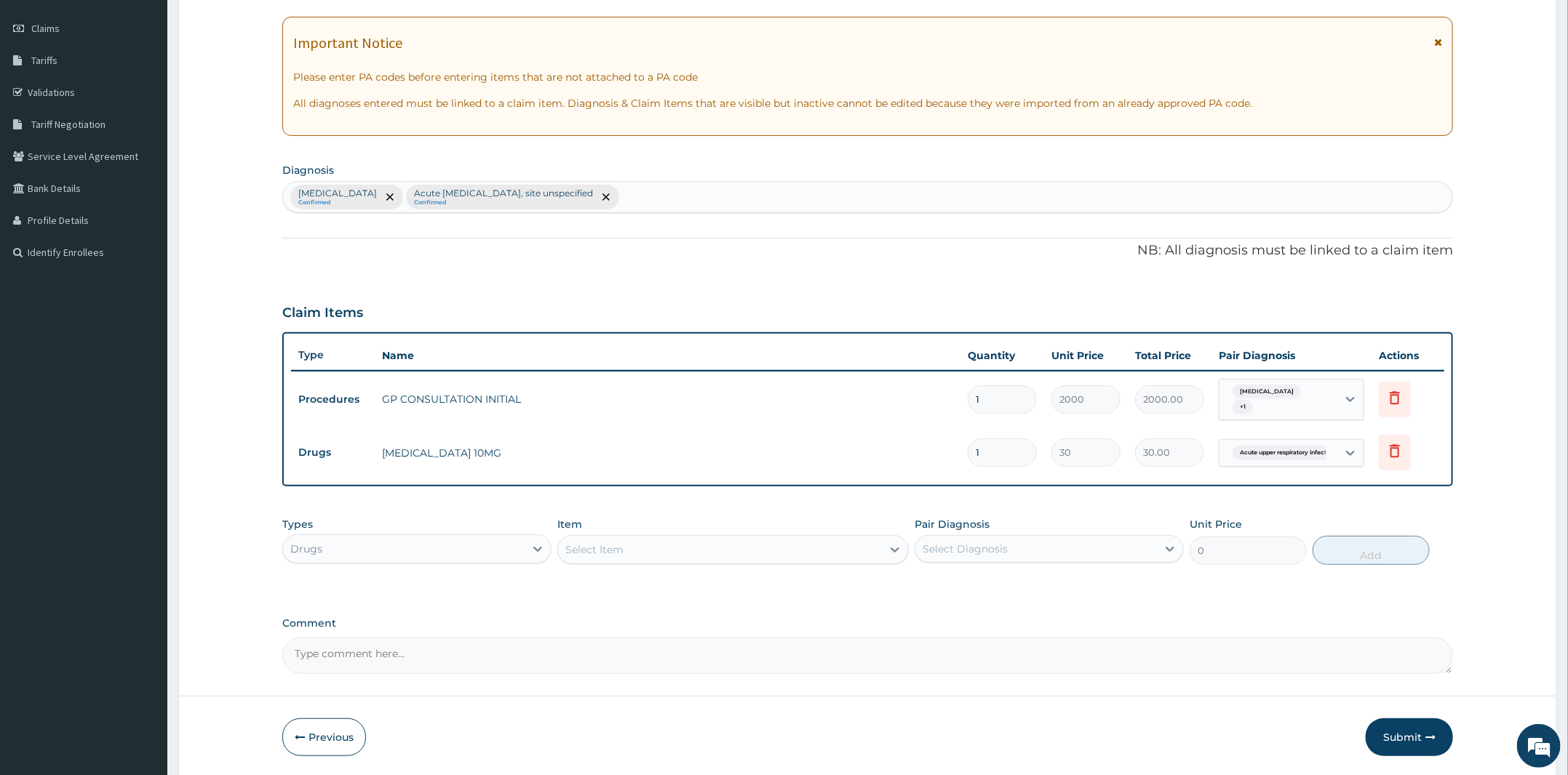
type input "0.00"
type input "5"
type input "150.00"
type input "5"
click at [676, 557] on div "Select Item" at bounding box center [720, 549] width 323 height 23
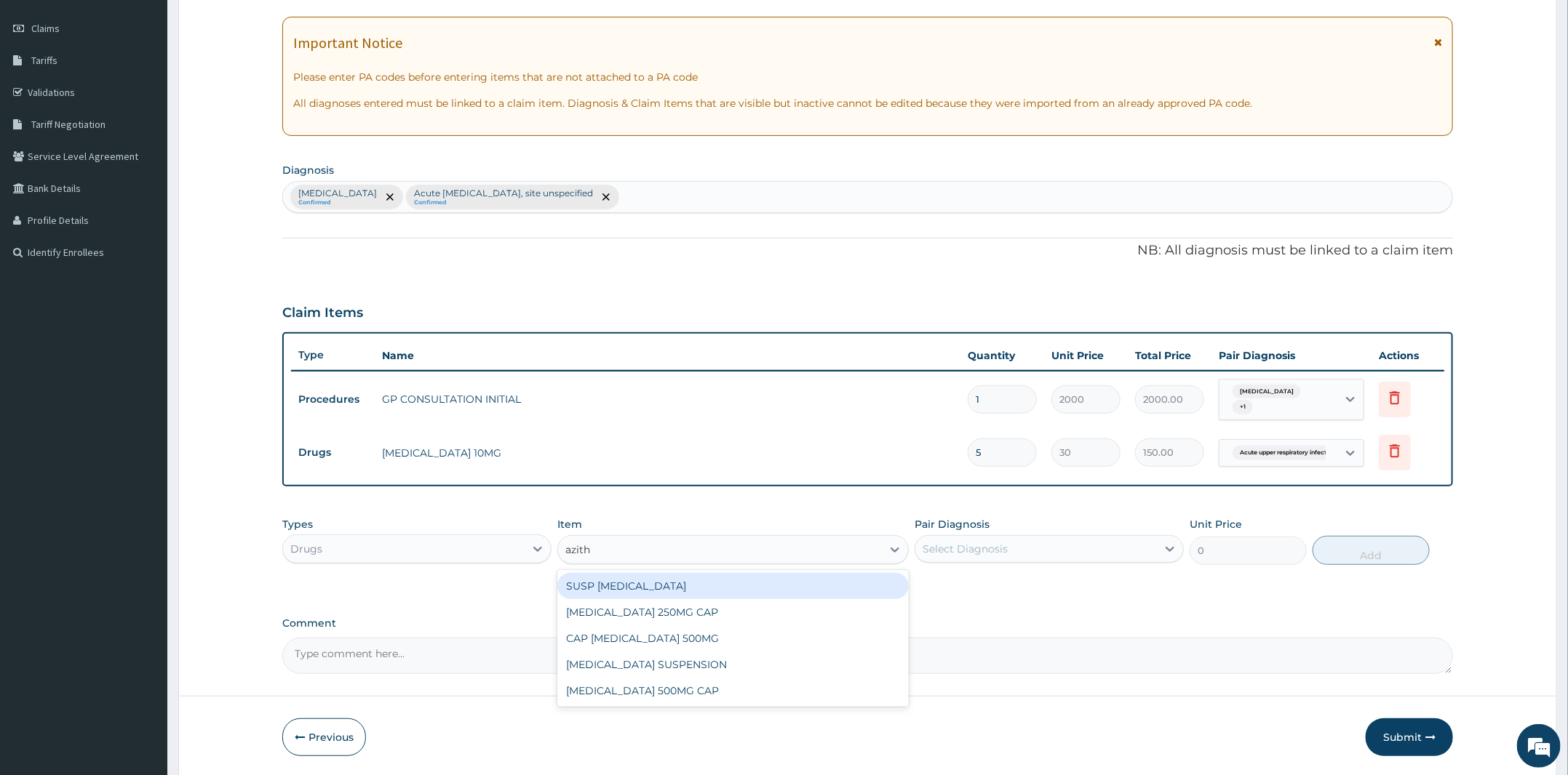
type input "azithr"
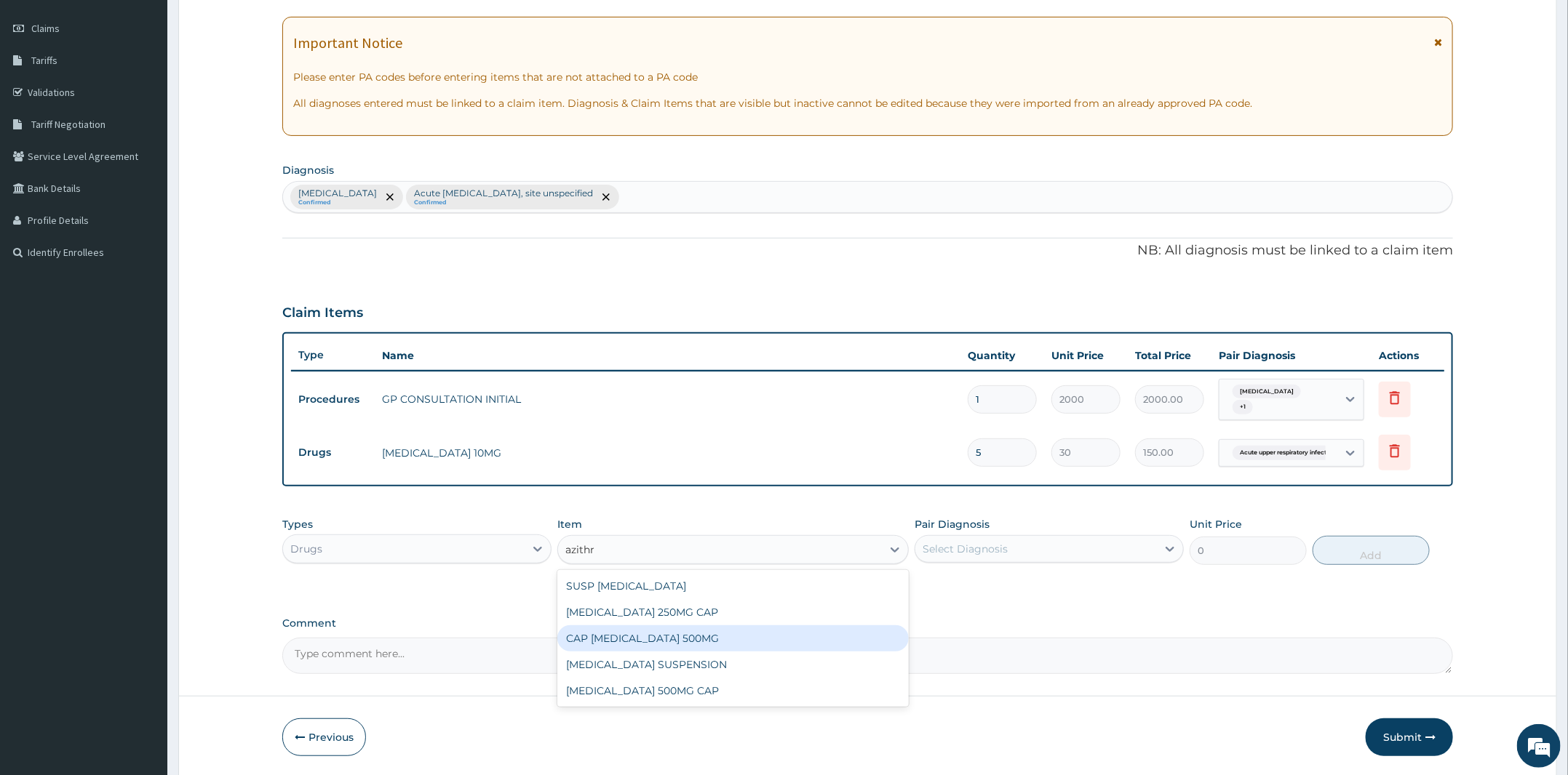
click at [691, 644] on div "CAP AZITHROMYCIN 500MG" at bounding box center [732, 638] width 351 height 26
type input "250"
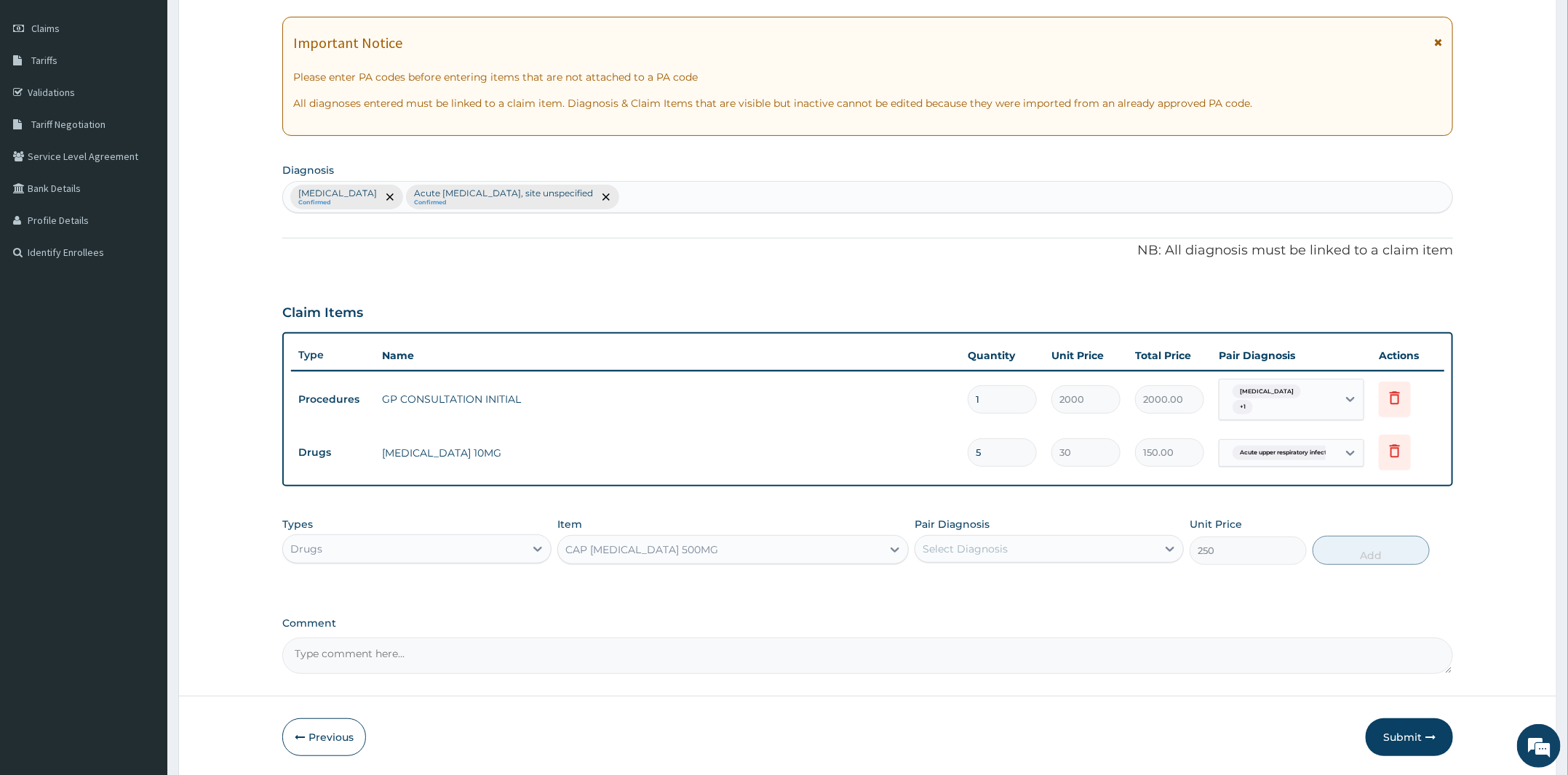
click at [1004, 529] on div "Pair Diagnosis Select Diagnosis" at bounding box center [1050, 540] width 270 height 48
click at [1003, 558] on div "Select Diagnosis" at bounding box center [1035, 548] width 242 height 23
click at [1042, 618] on label "Acute upper respiratory infection, site unspecified" at bounding box center [1045, 614] width 212 height 14
checkbox input "true"
click at [1388, 549] on button "Add" at bounding box center [1371, 550] width 117 height 29
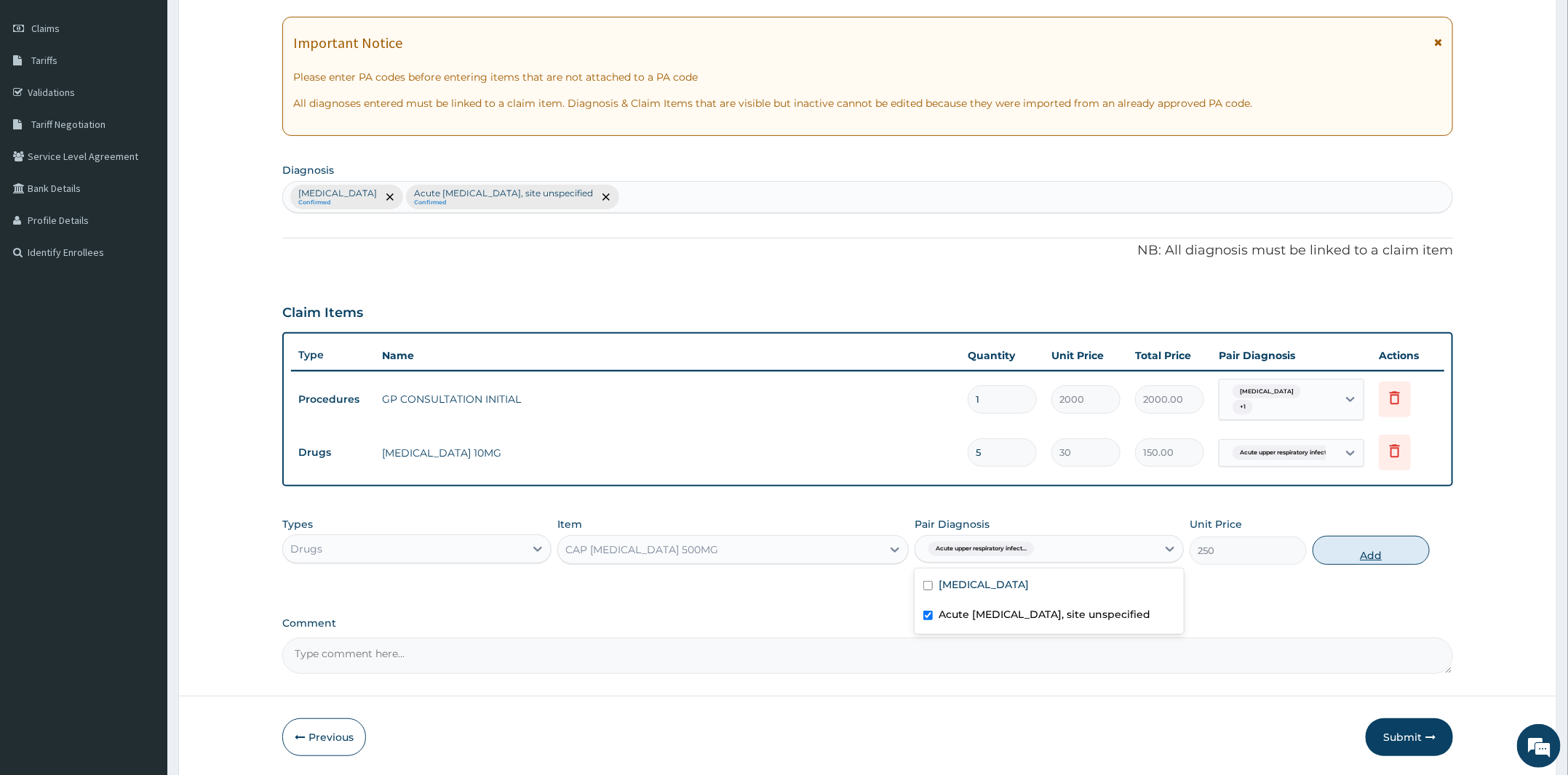
type input "0"
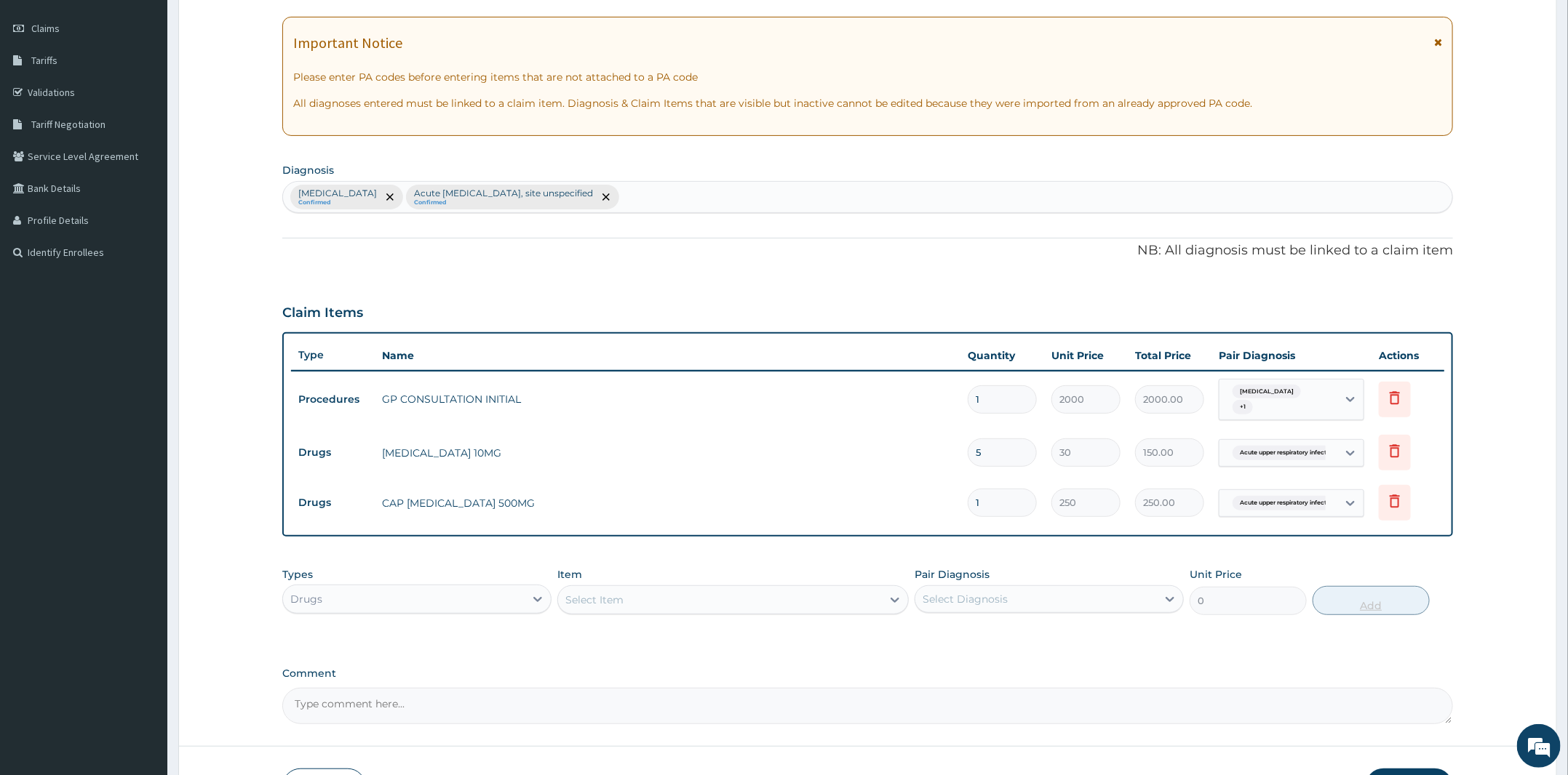
type input "0.00"
type input "5"
type input "1250.00"
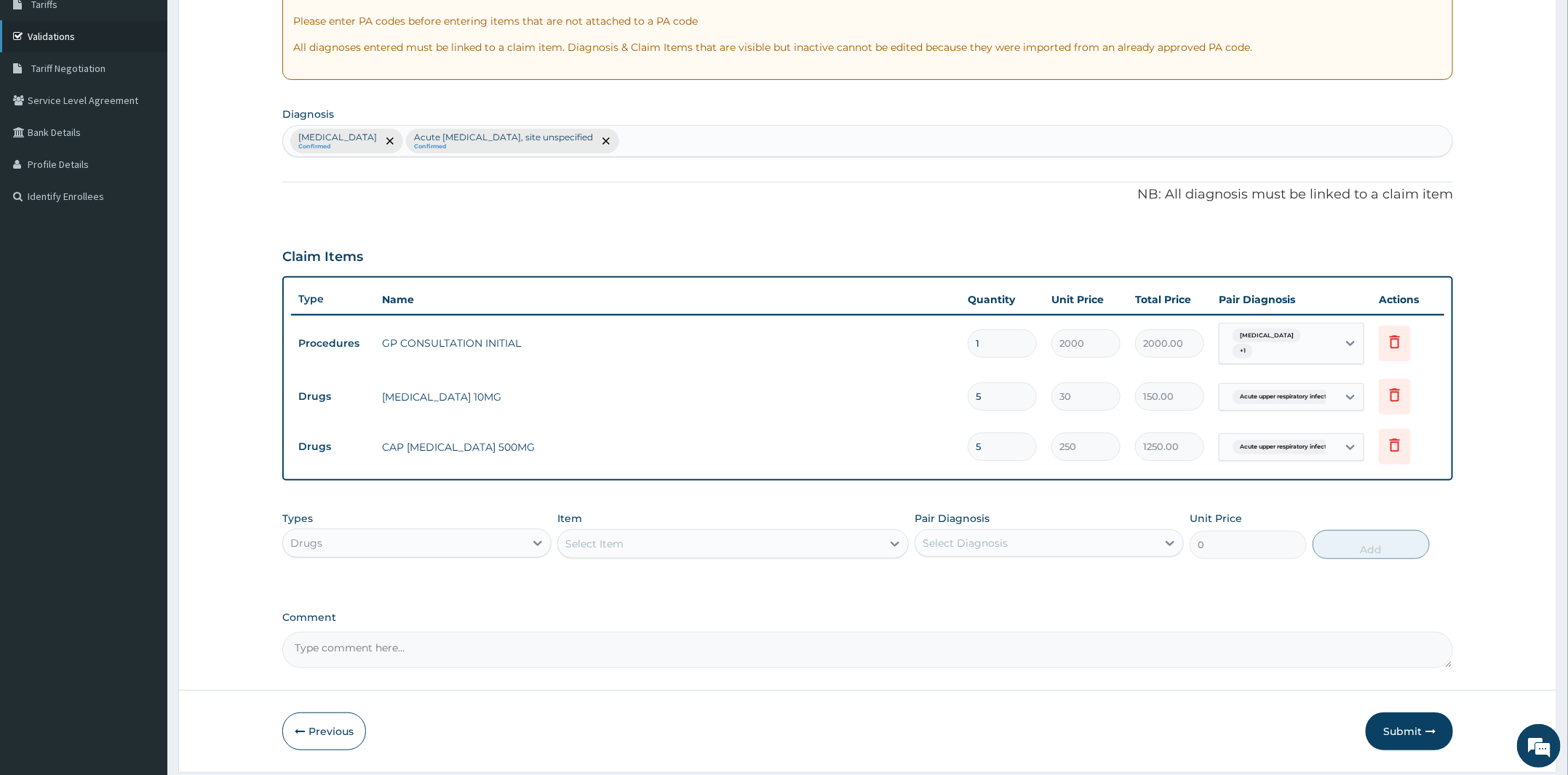
scroll to position [295, 0]
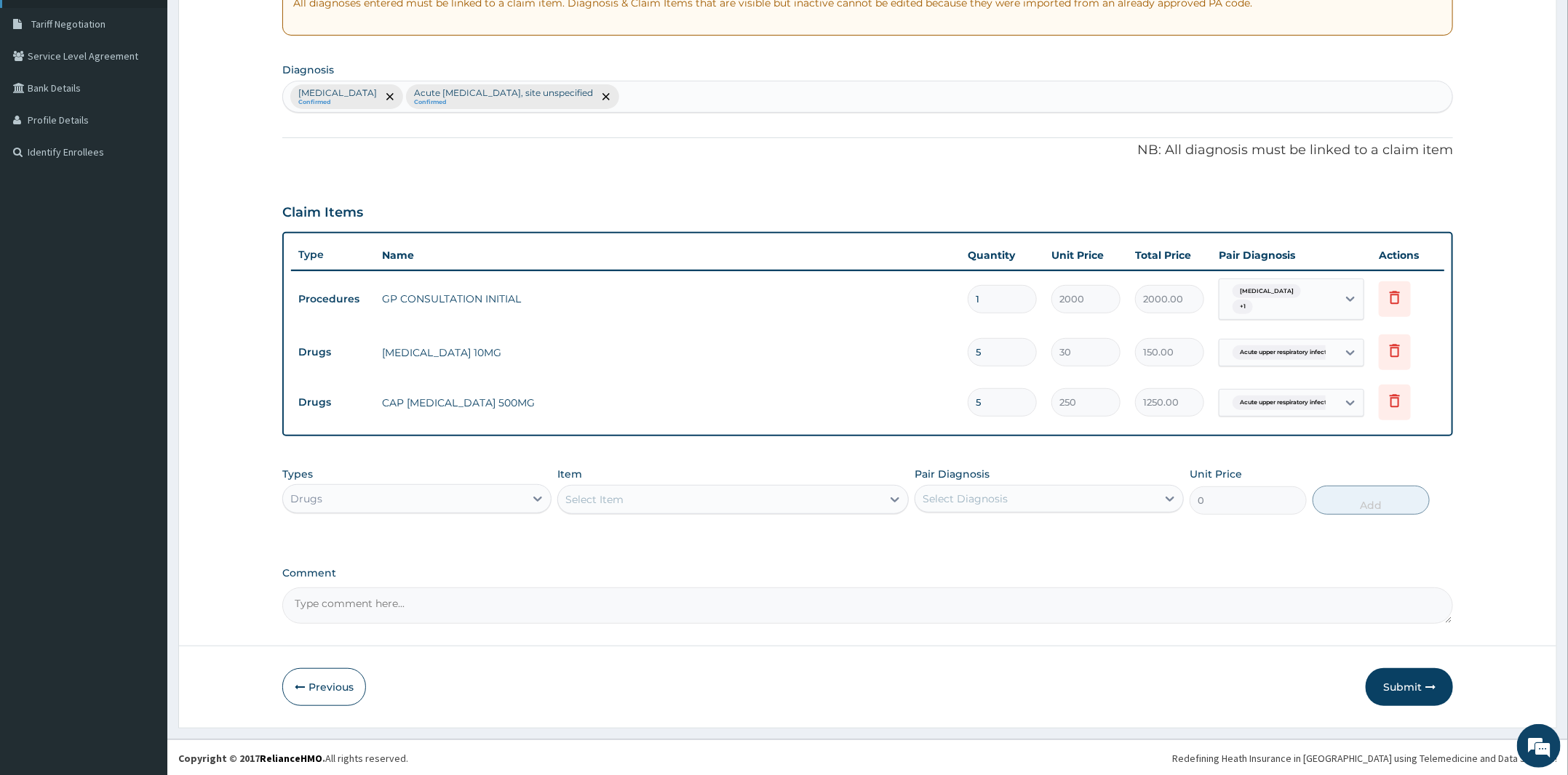
type input "5"
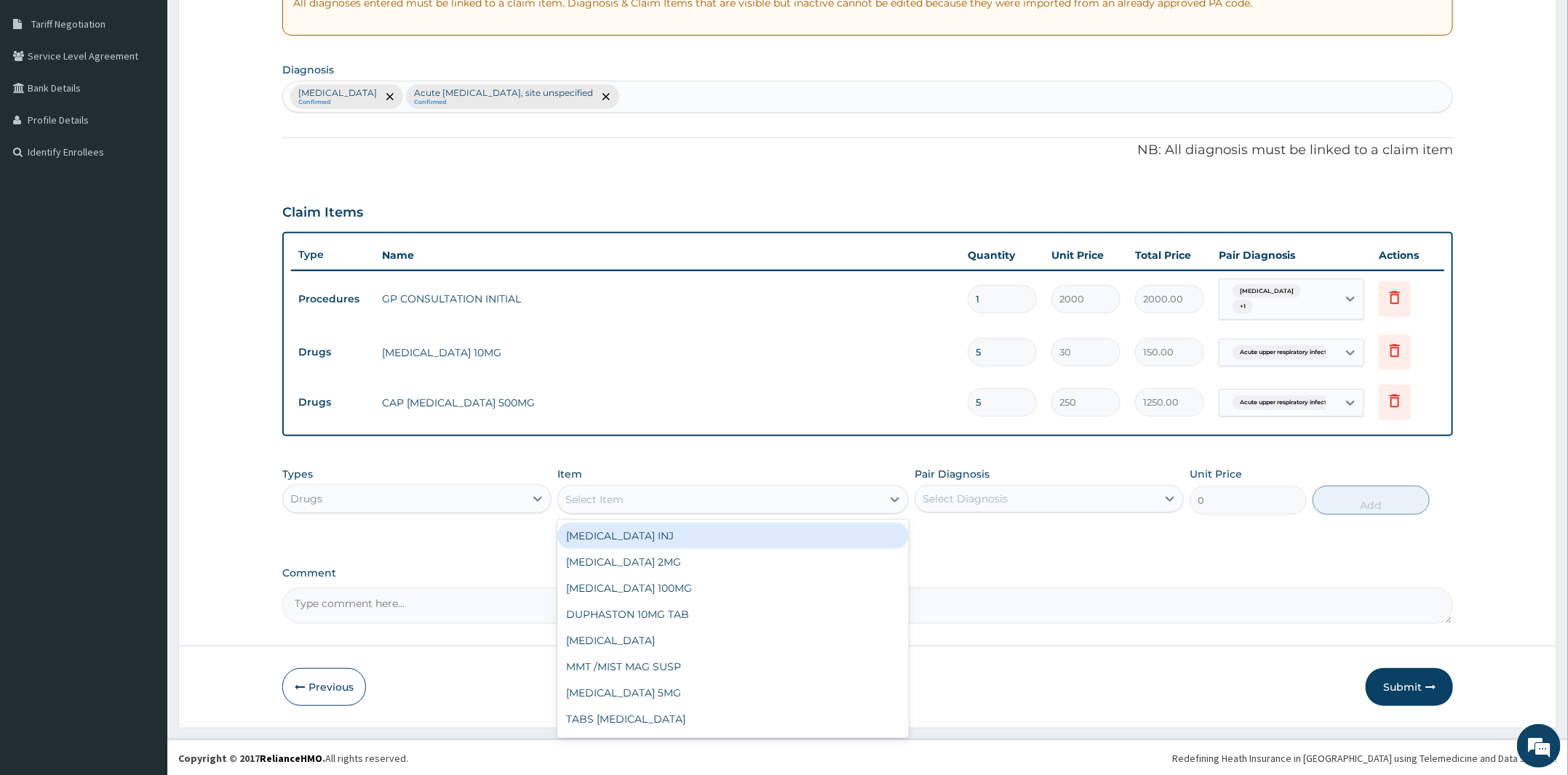
click at [622, 493] on div "Select Item" at bounding box center [594, 499] width 58 height 14
type input "arte"
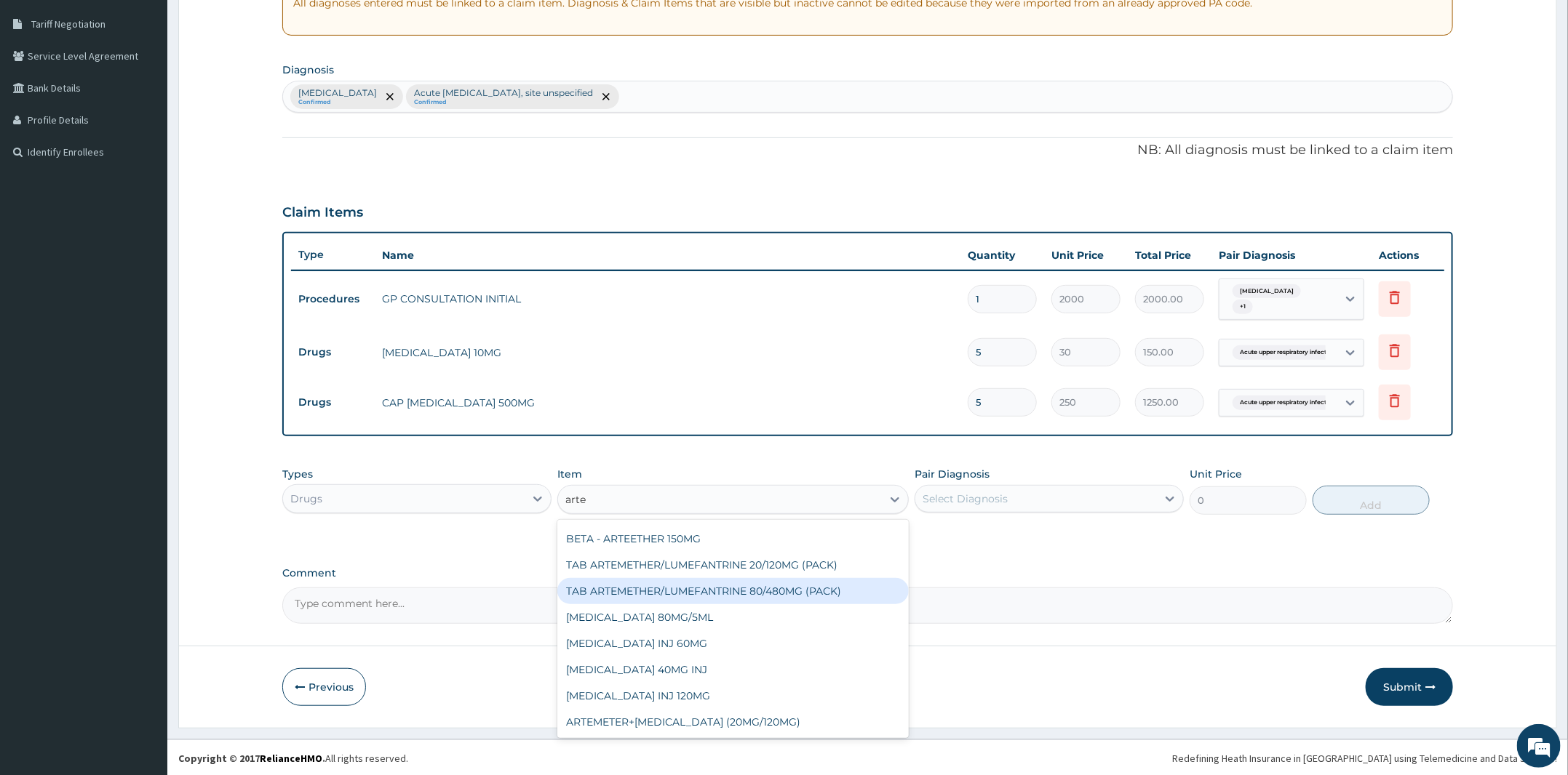
drag, startPoint x: 778, startPoint y: 603, endPoint x: 790, endPoint y: 590, distance: 17.7
click at [790, 590] on div "ARTEMETER 40MG INJ ARTESUNATE + AMODIAQUINE / PER PACK ARTESUNATE + AMODIAQUINE…" at bounding box center [732, 628] width 351 height 218
drag, startPoint x: 790, startPoint y: 590, endPoint x: 849, endPoint y: 576, distance: 60.6
click at [802, 590] on div "TAB ARTEMETHER/LUMEFANTRINE 80/480MG (PACK)" at bounding box center [732, 591] width 351 height 26
type input "1600"
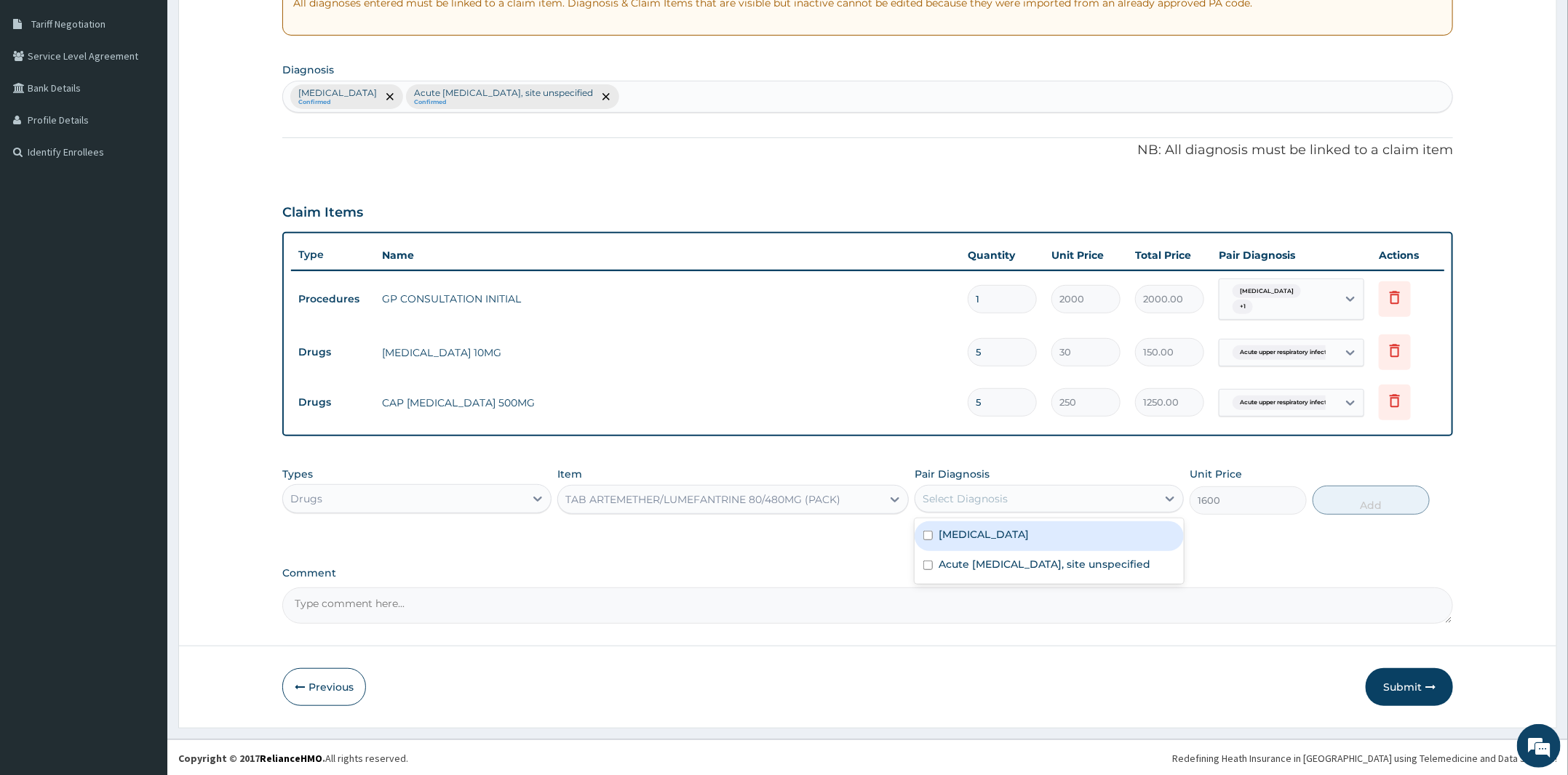
drag, startPoint x: 982, startPoint y: 501, endPoint x: 984, endPoint y: 521, distance: 20.1
click at [982, 501] on div "Select Diagnosis" at bounding box center [965, 498] width 85 height 14
drag, startPoint x: 974, startPoint y: 535, endPoint x: 988, endPoint y: 536, distance: 14.0
click at [985, 536] on label "Malaria, unspecified" at bounding box center [984, 534] width 90 height 14
checkbox input "true"
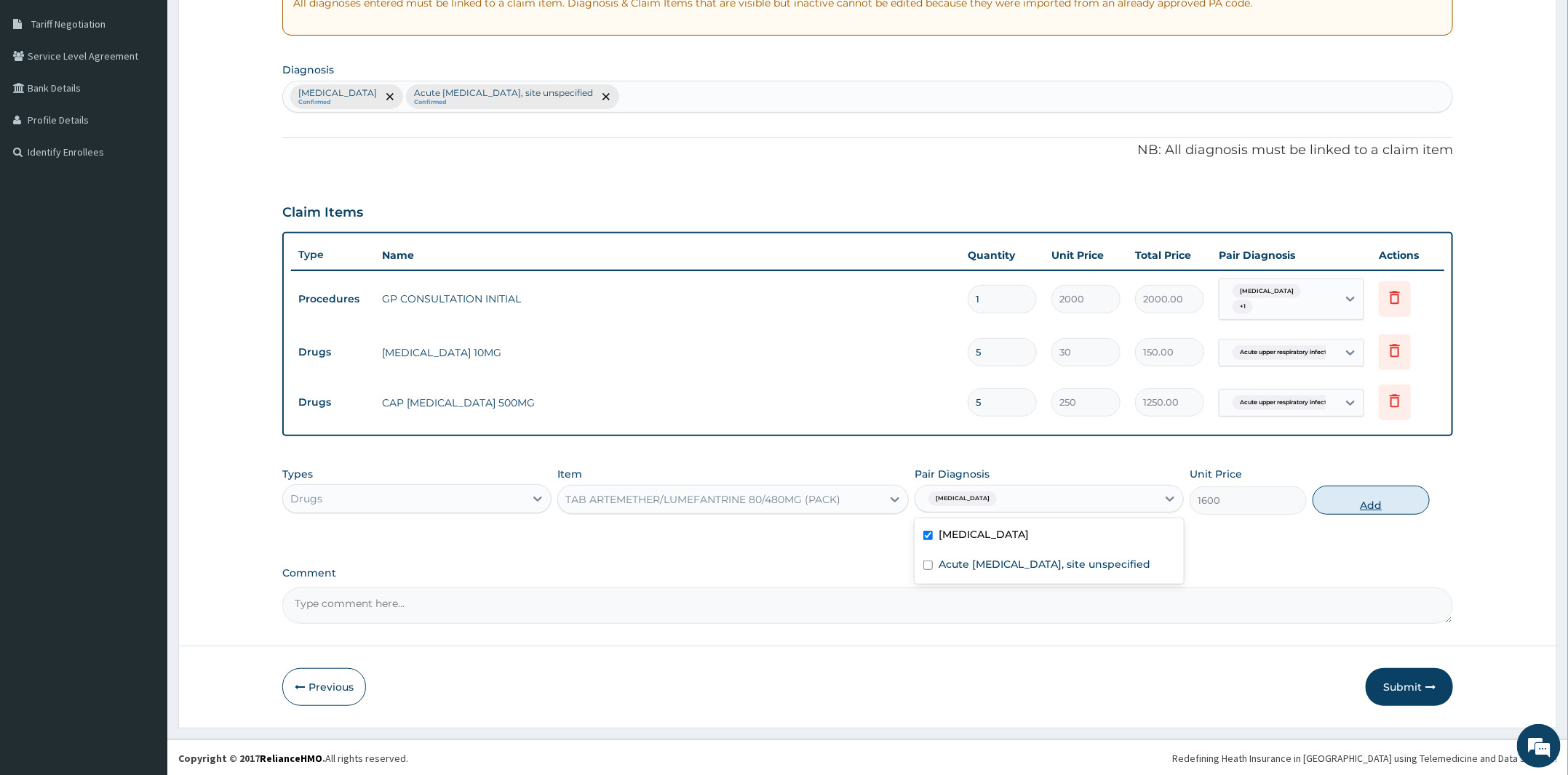
click at [1401, 503] on button "Add" at bounding box center [1371, 500] width 117 height 29
type input "0"
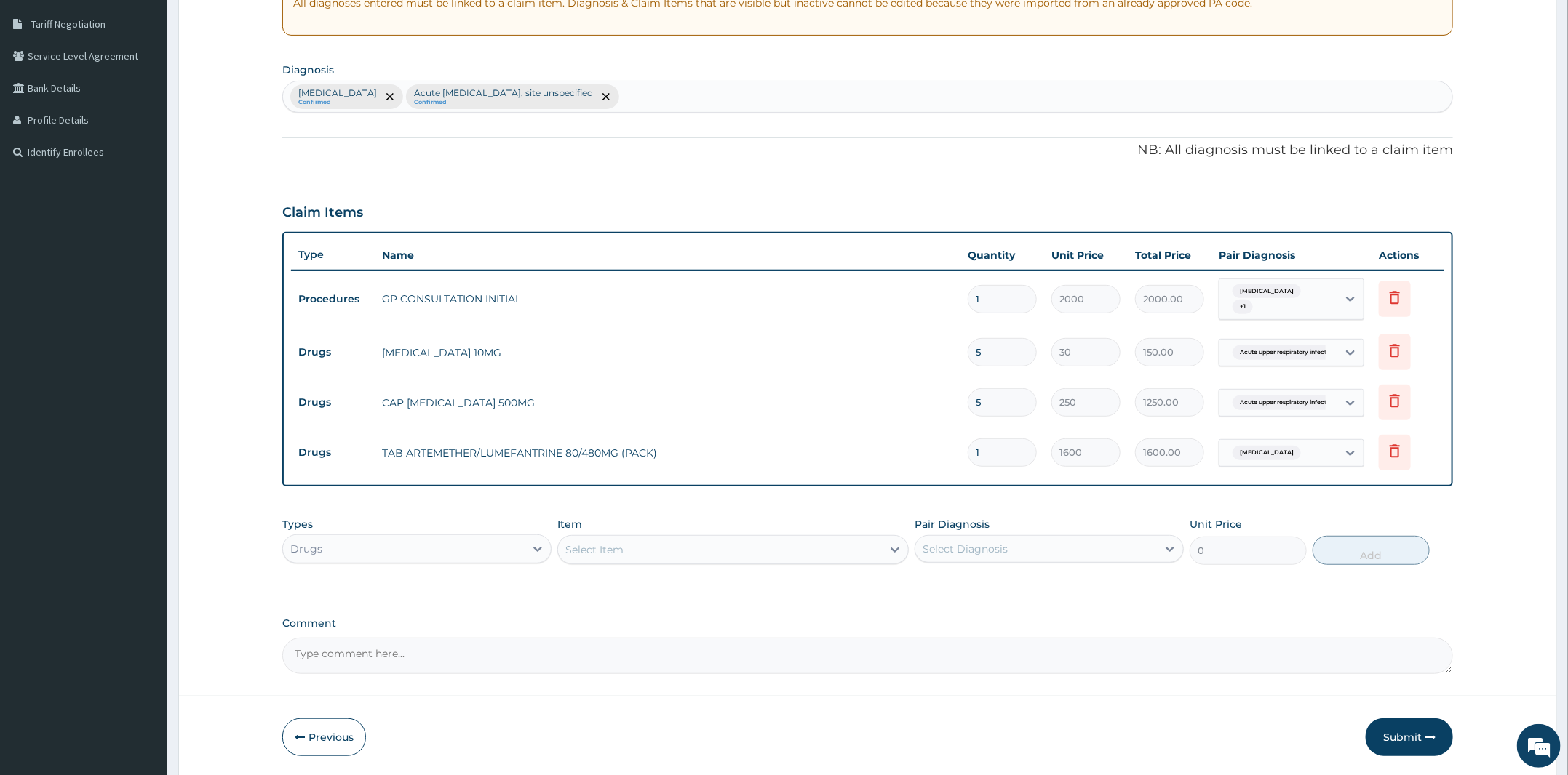
click at [682, 546] on div "Select Item" at bounding box center [720, 549] width 323 height 23
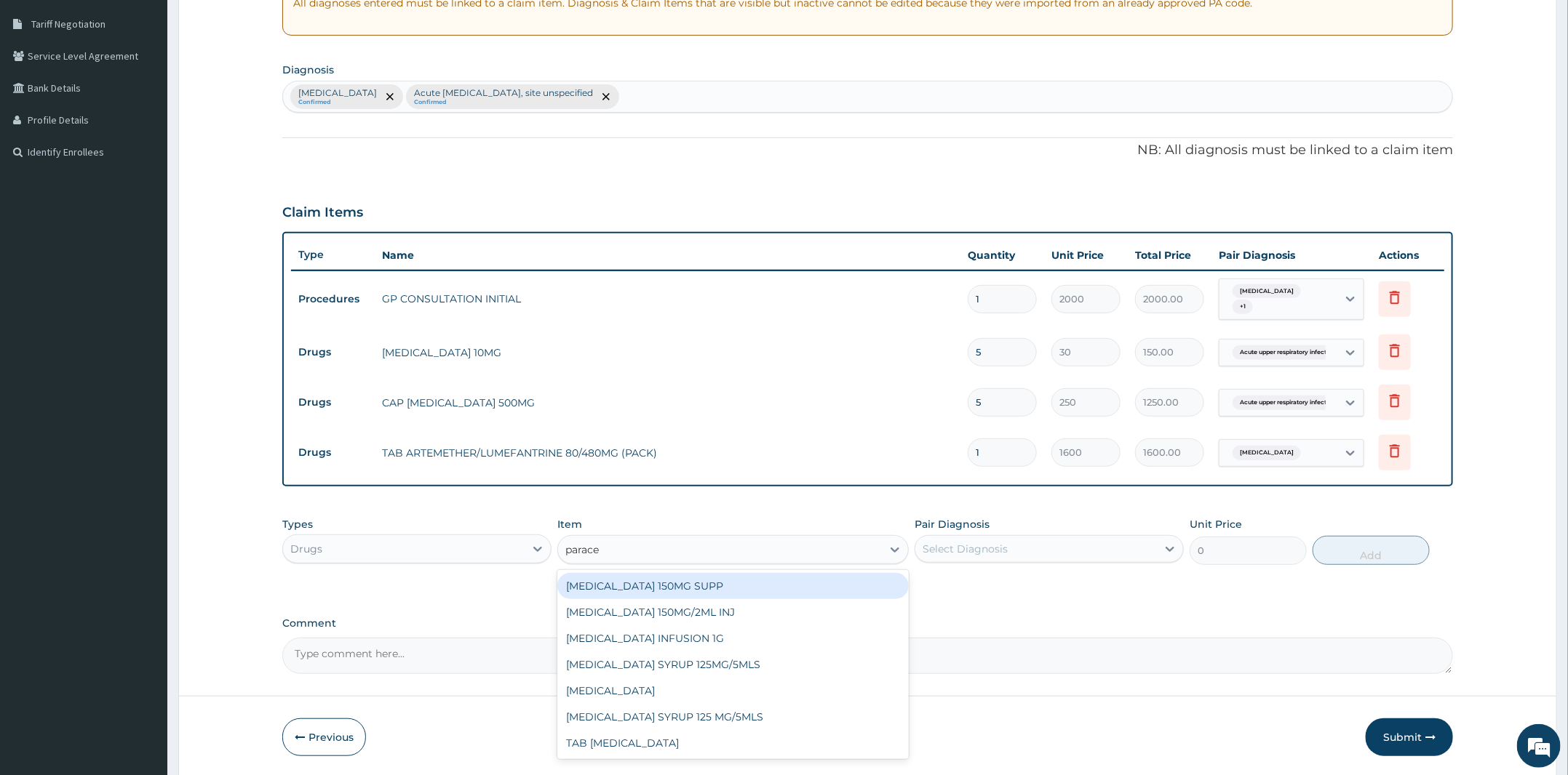
type input "paracet"
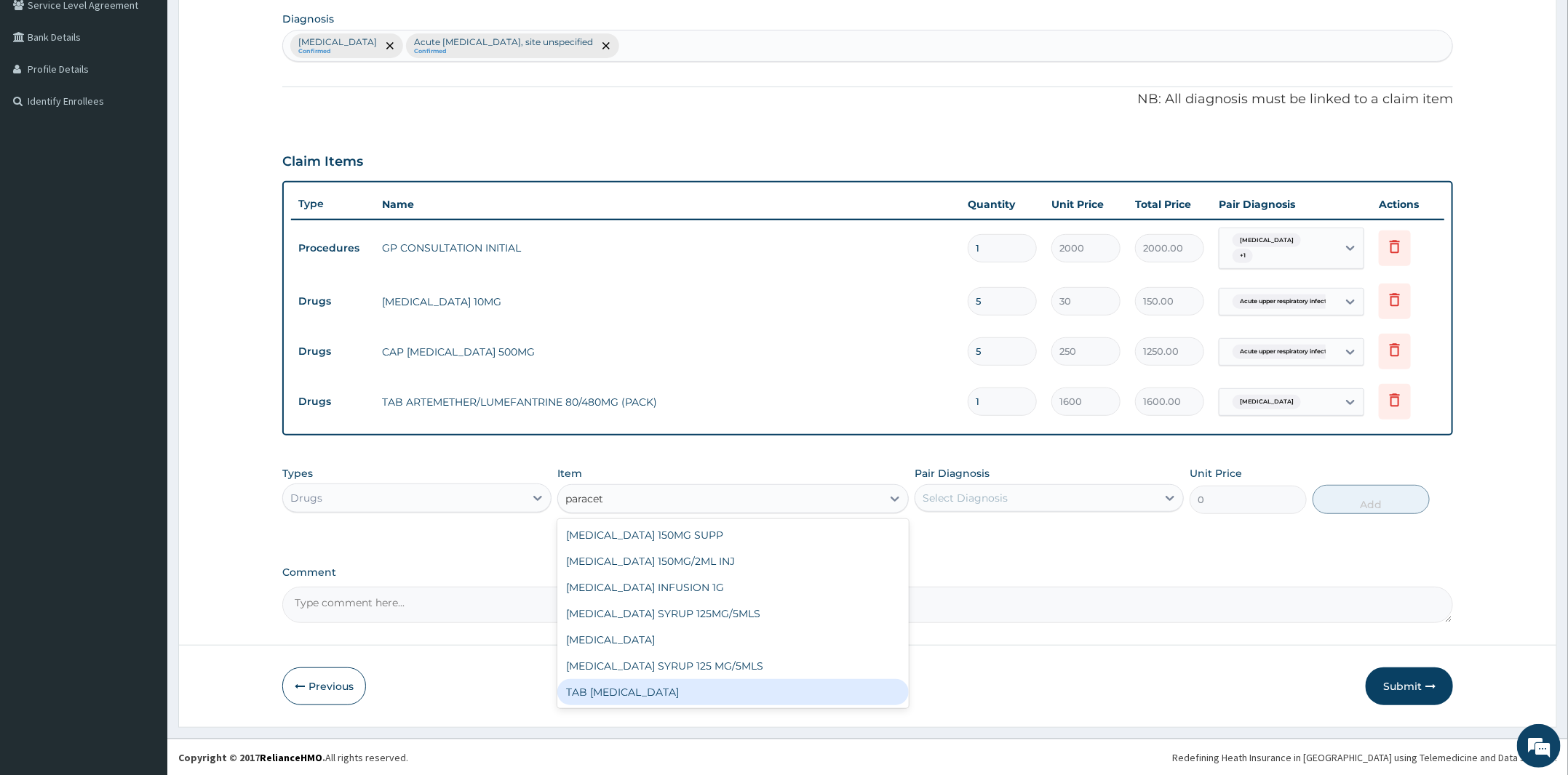
click at [672, 680] on div "TAB PARACETAMOL" at bounding box center [732, 692] width 351 height 26
type input "15"
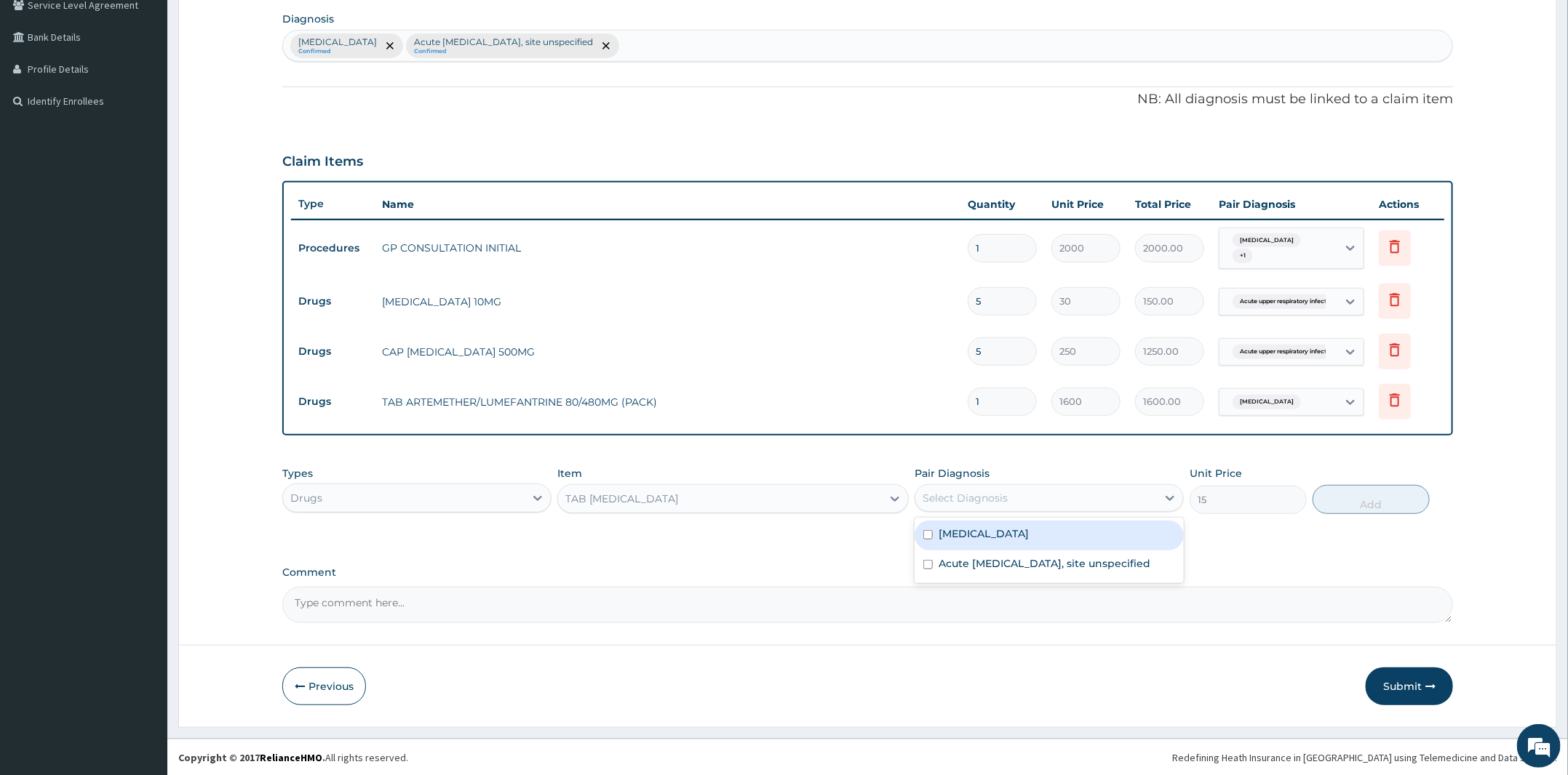
click at [1019, 484] on div "Select Diagnosis" at bounding box center [1050, 498] width 270 height 28
click at [1000, 533] on label "Malaria, unspecified" at bounding box center [984, 533] width 90 height 14
checkbox input "true"
click at [1357, 506] on button "Add" at bounding box center [1371, 499] width 117 height 29
type input "0"
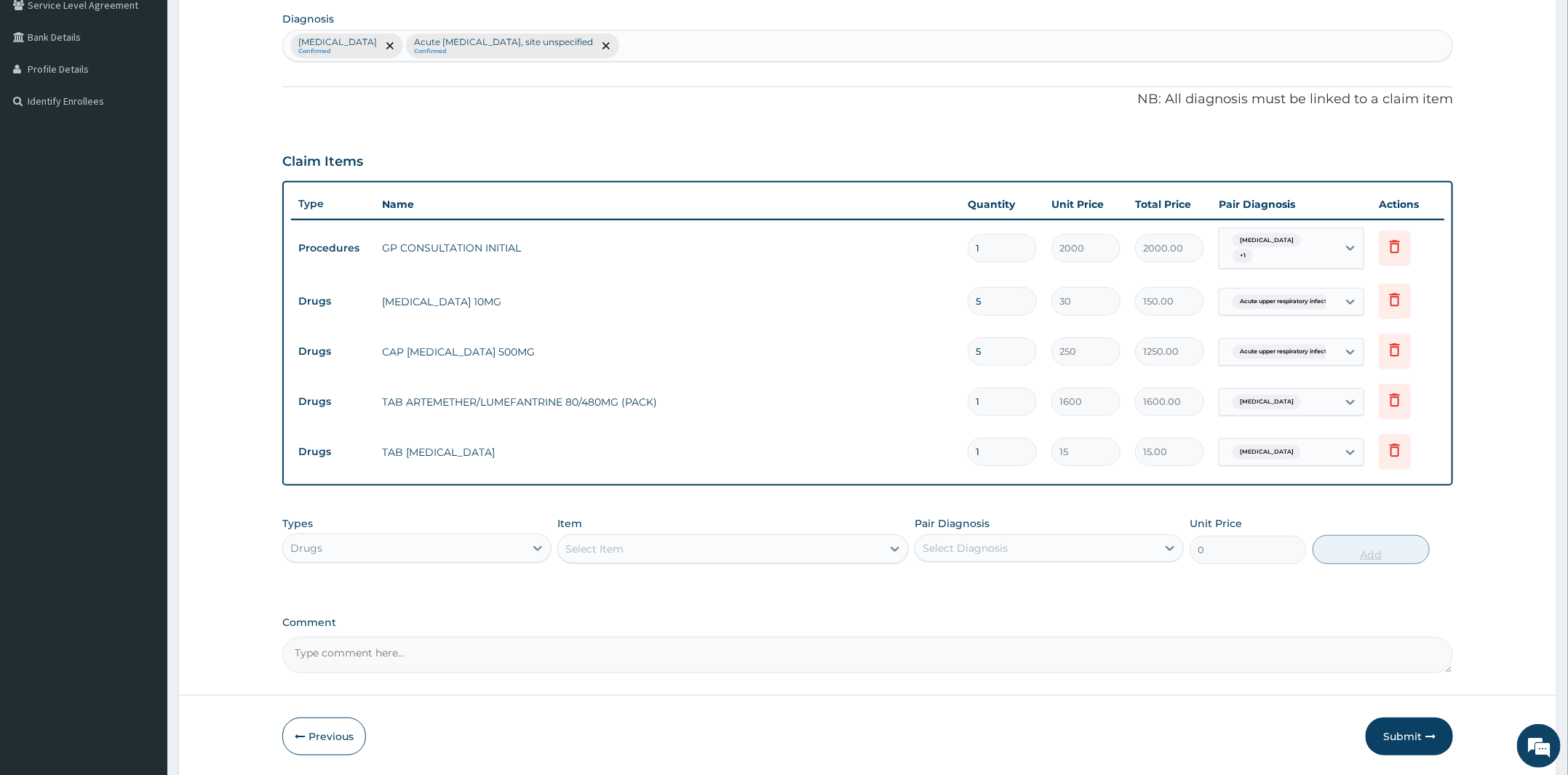
type input "18"
type input "270.00"
type input "18"
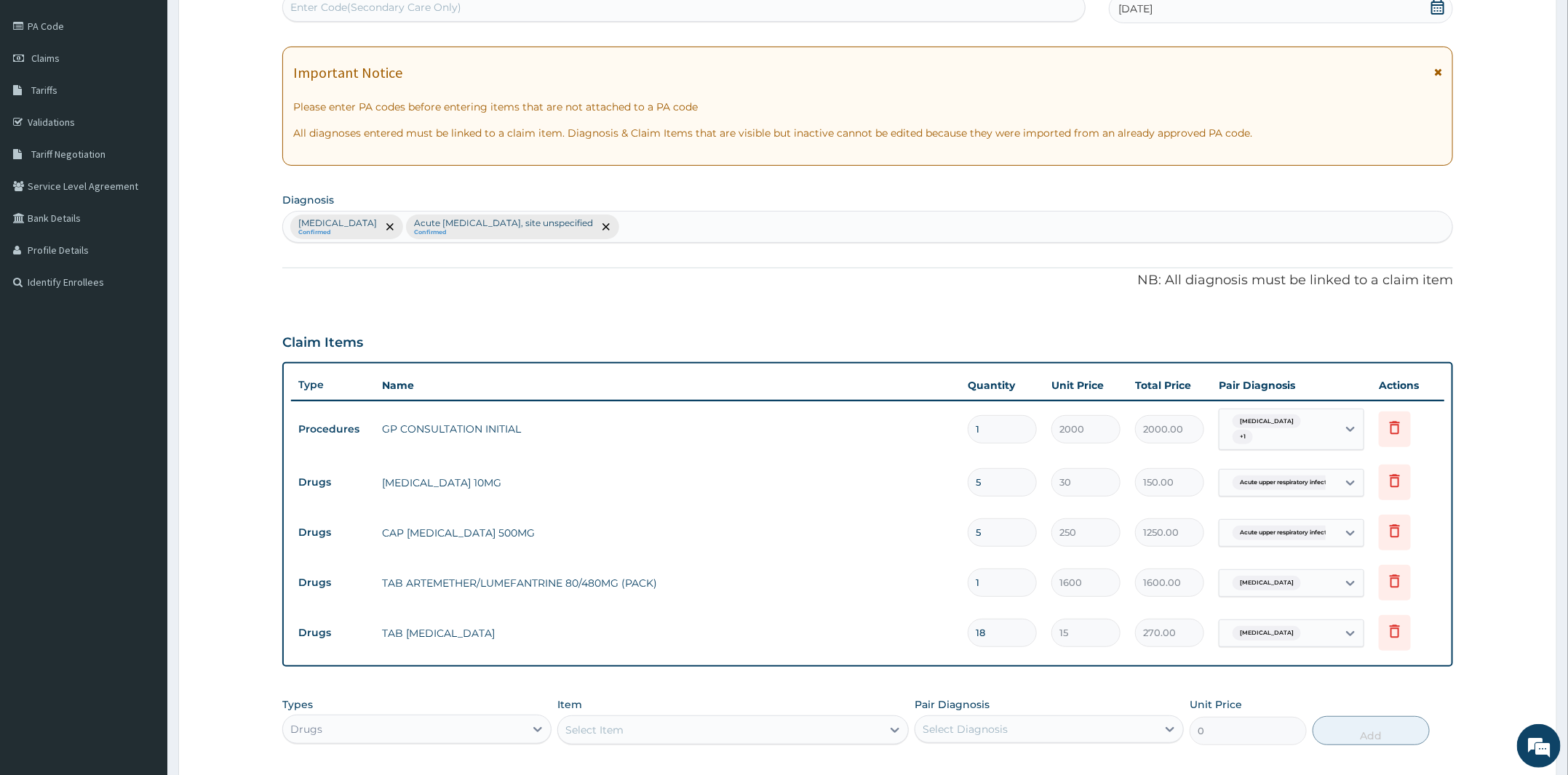
scroll to position [163, 0]
click at [721, 226] on div "Malaria, unspecified Confirmed Acute upper respiratory infection, site unspecif…" at bounding box center [867, 227] width 1169 height 31
type input "g"
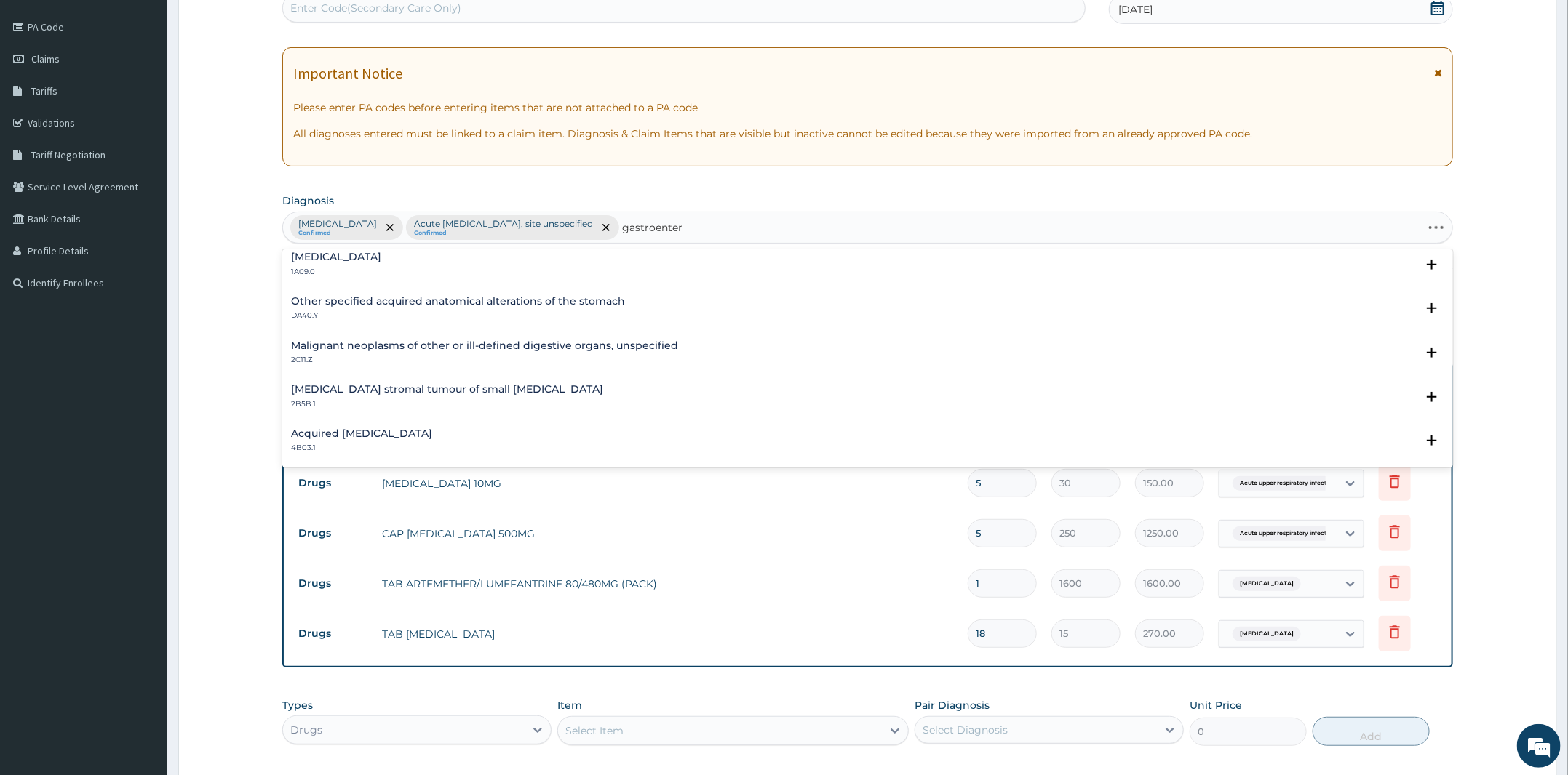
scroll to position [0, 0]
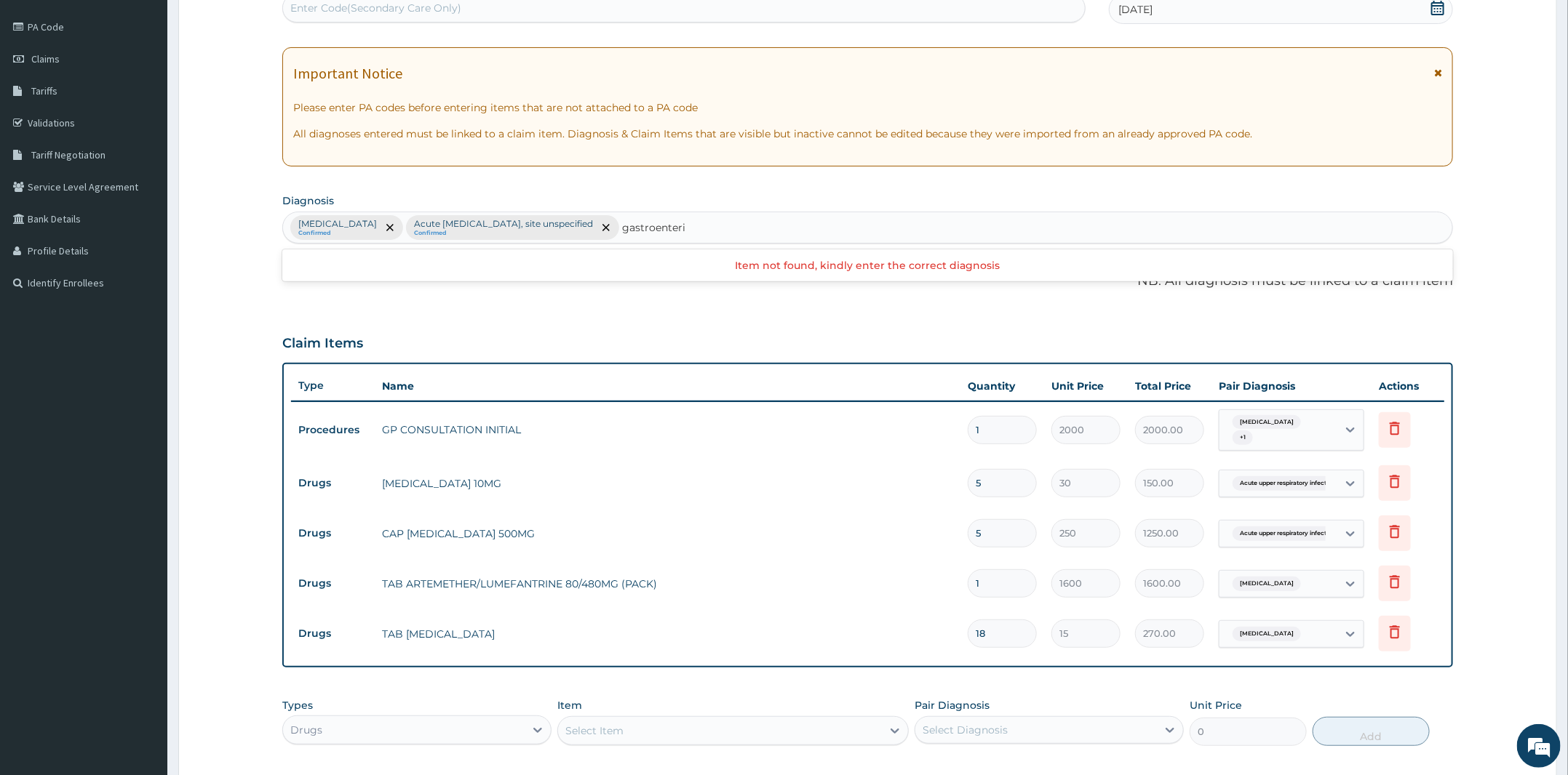
type input "gastroenterit"
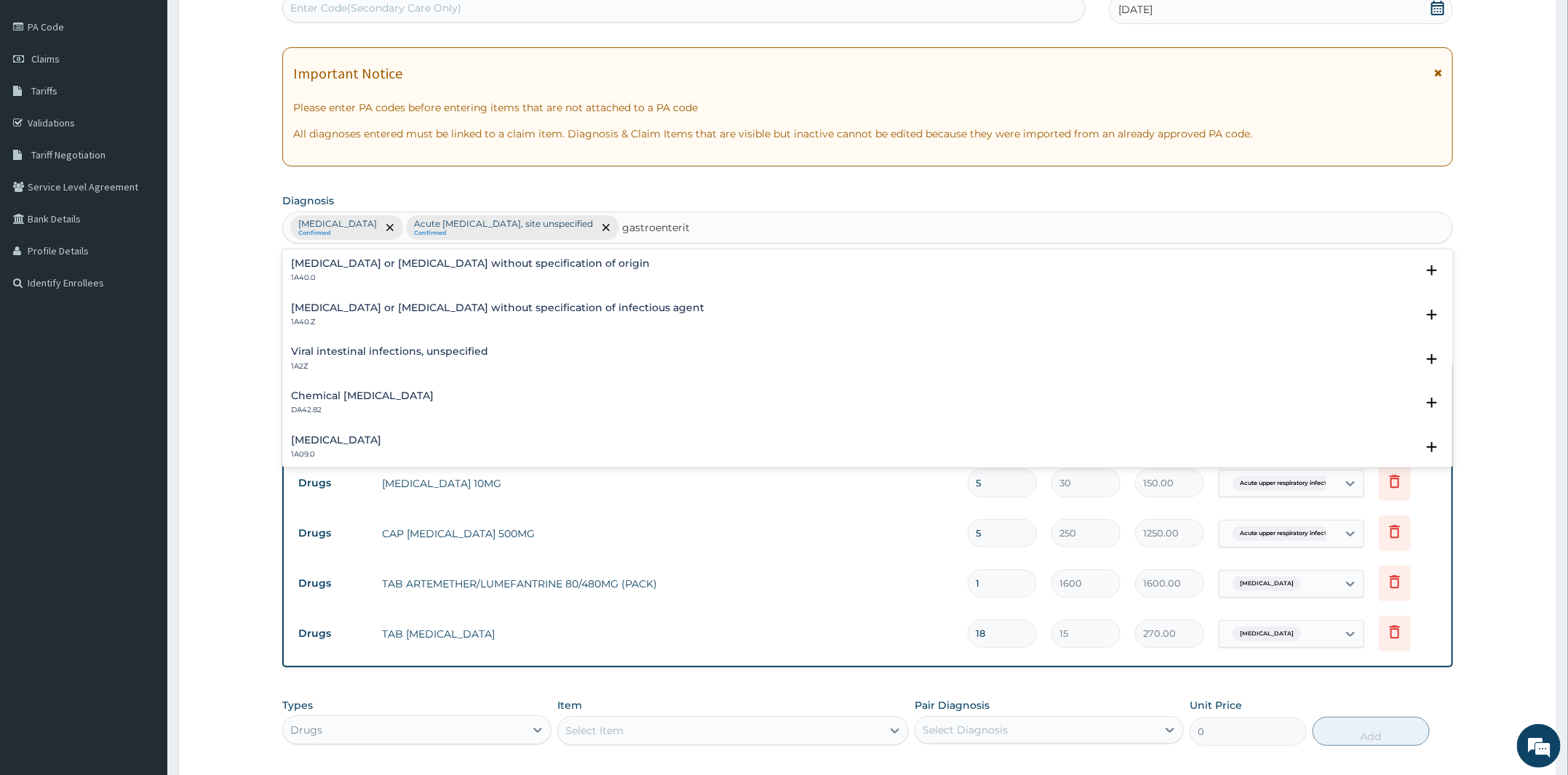
click at [396, 305] on h4 "Infectious gastroenteritis or colitis without specification of infectious agent" at bounding box center [497, 308] width 413 height 11
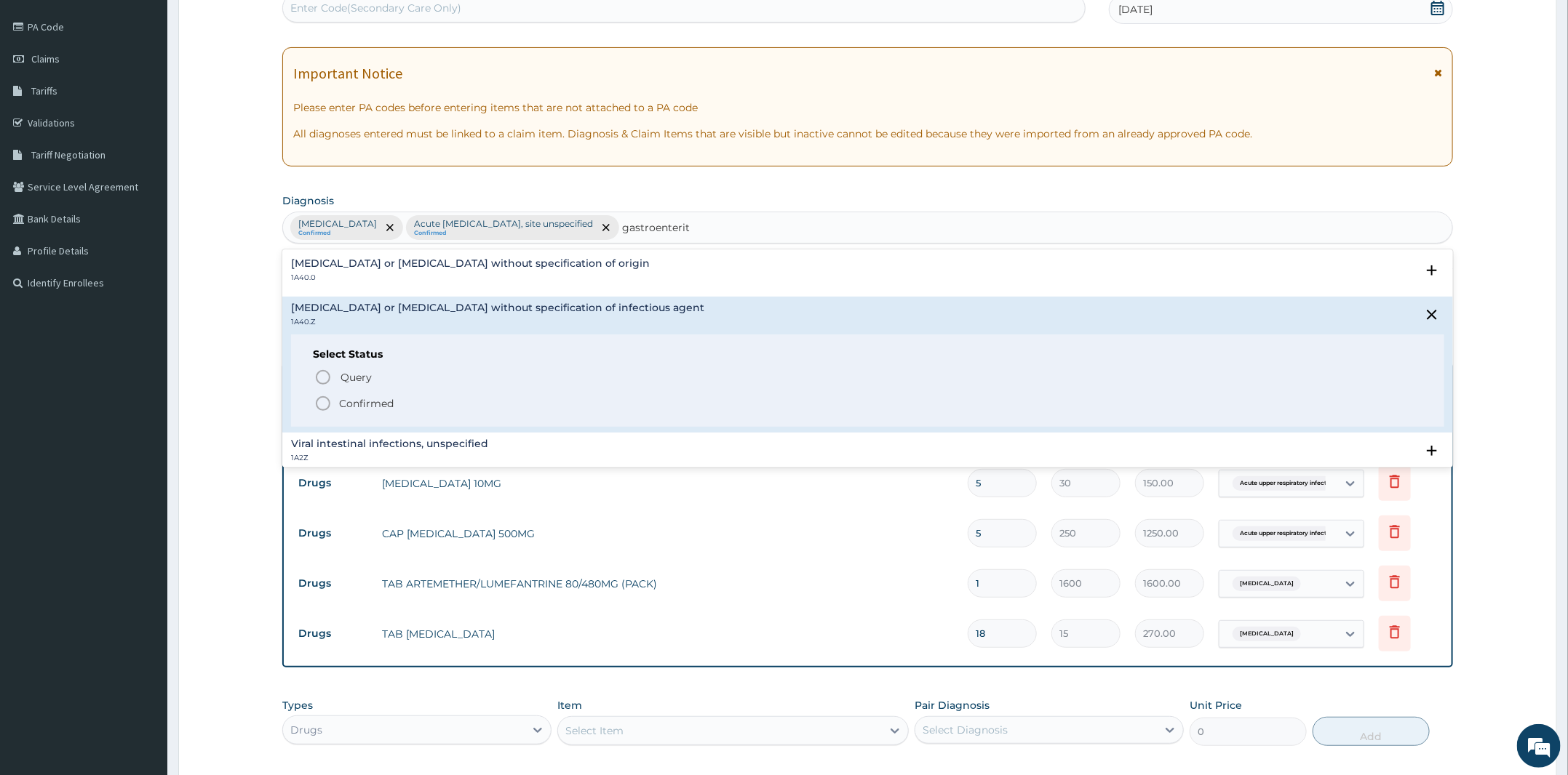
click at [347, 403] on p "Confirmed" at bounding box center [366, 403] width 55 height 14
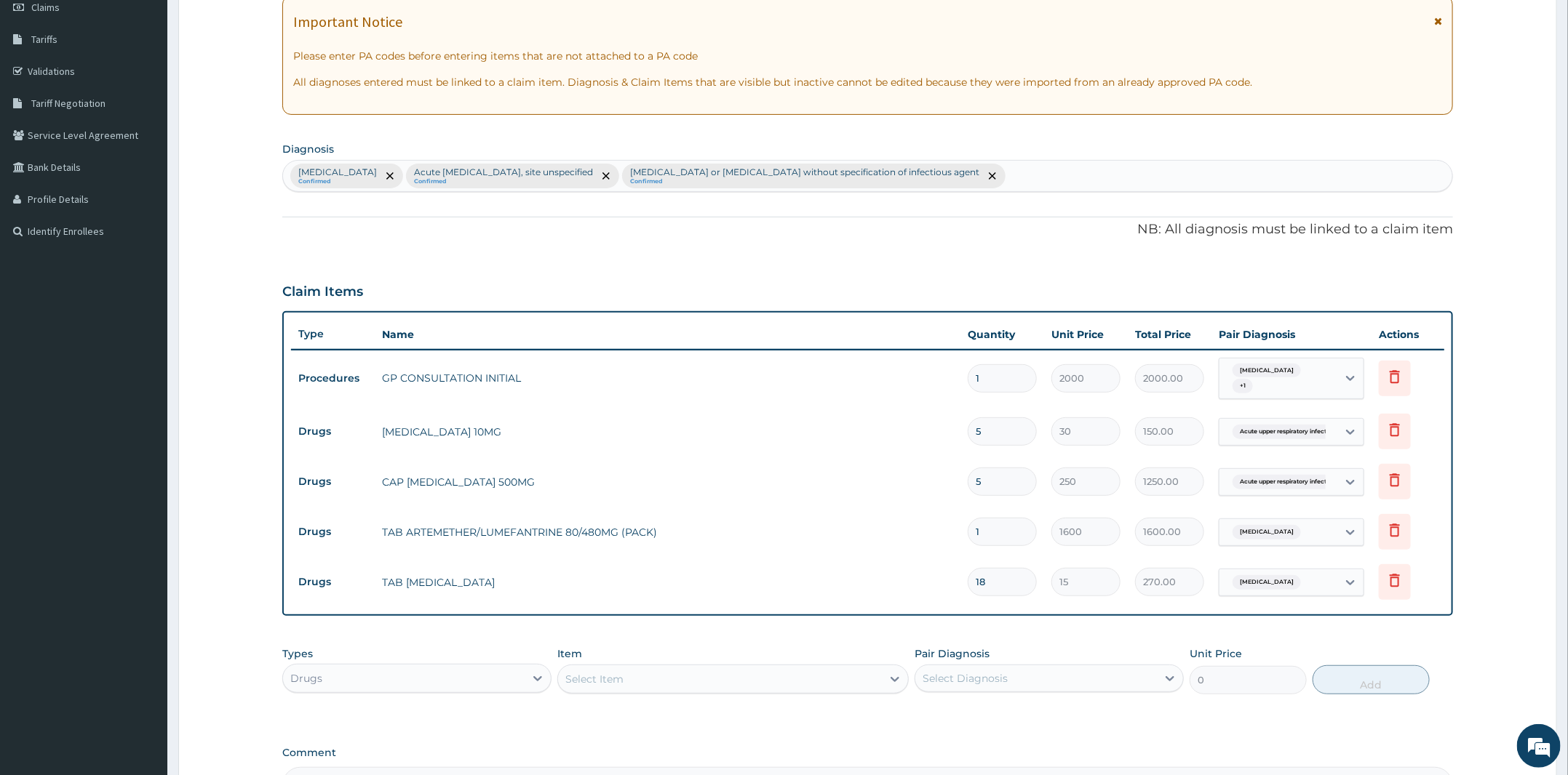
scroll to position [395, 0]
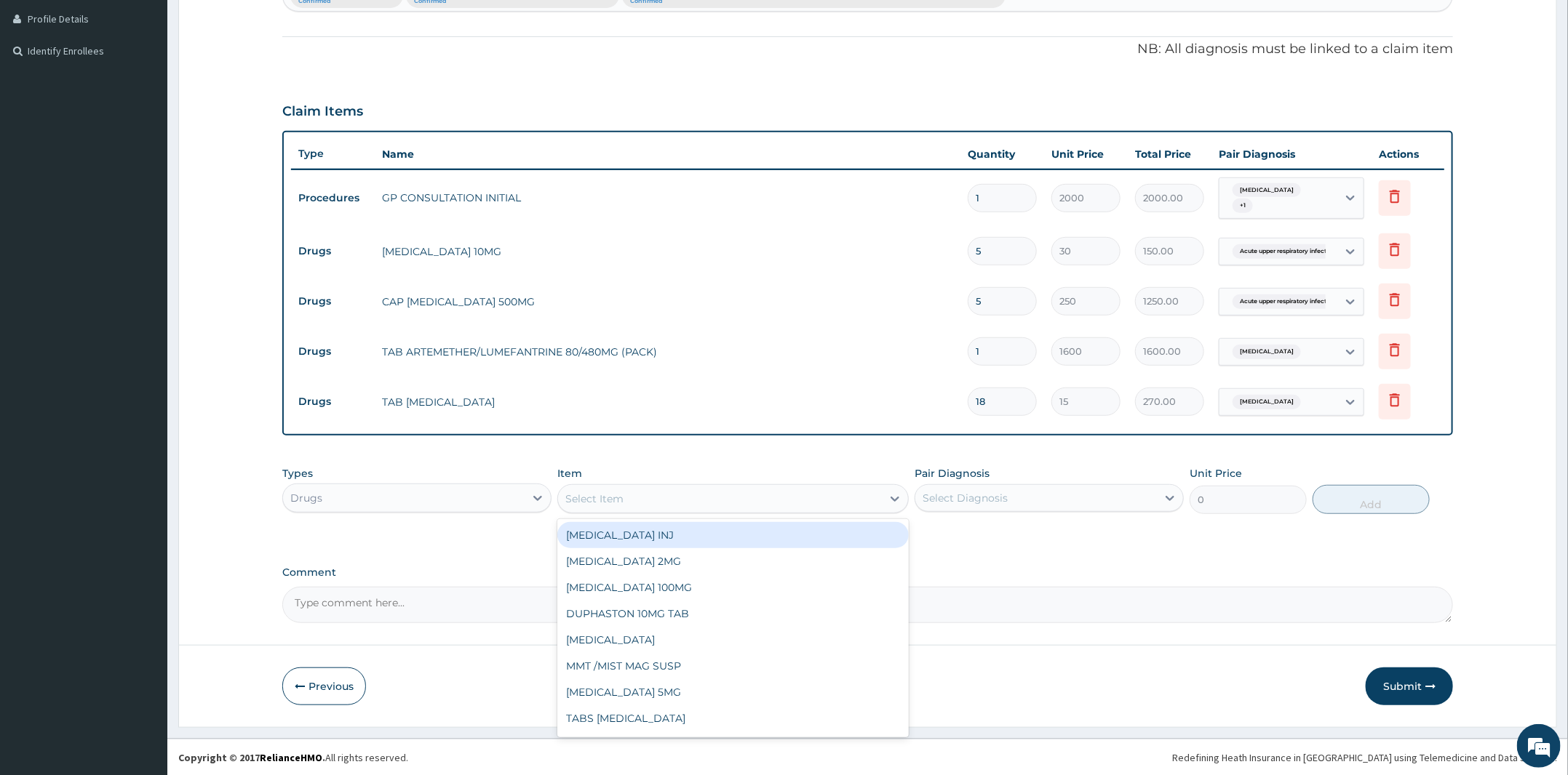
click at [604, 503] on div "Select Item" at bounding box center [594, 498] width 58 height 14
type input "zinc"
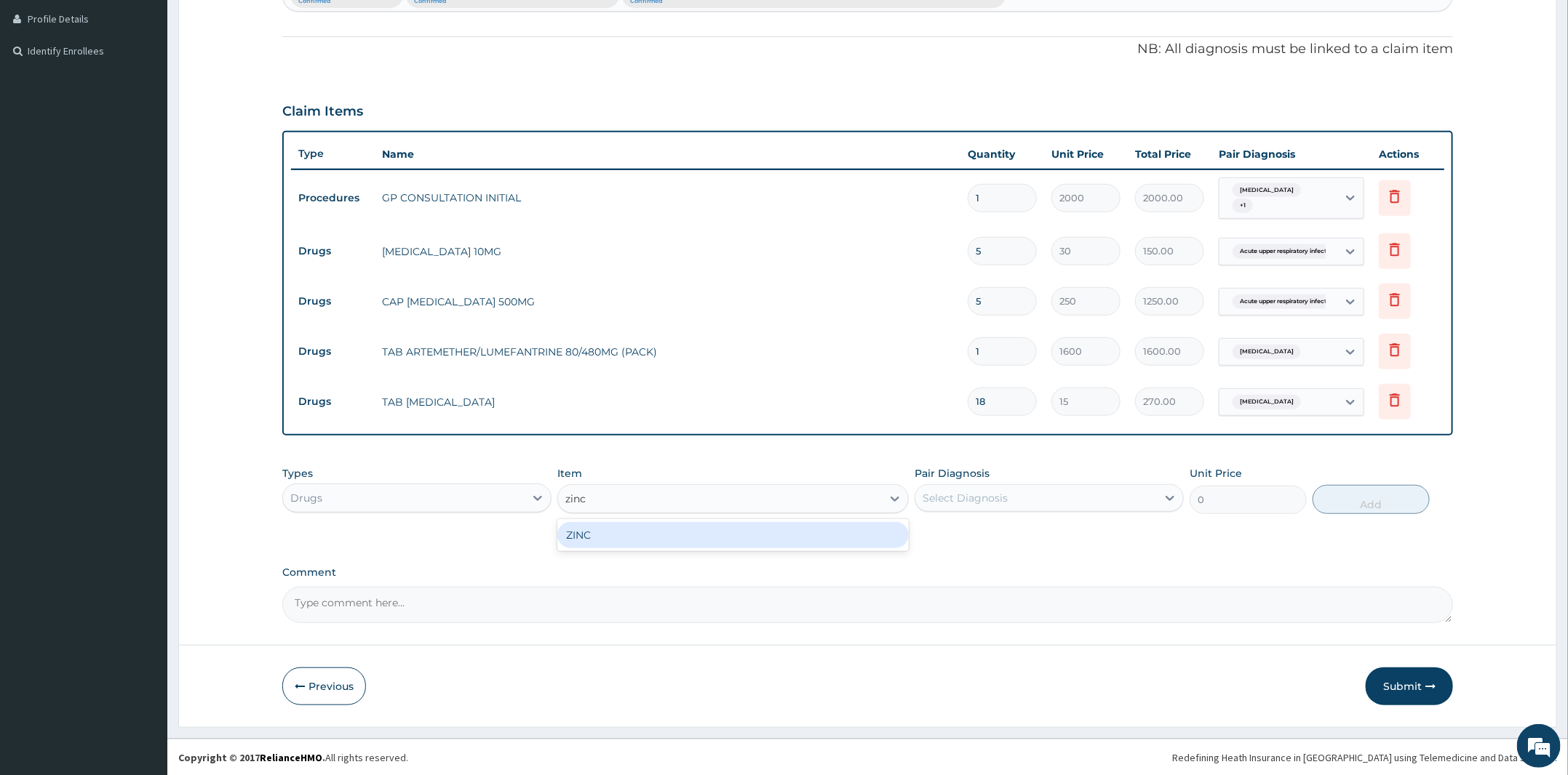
drag, startPoint x: 616, startPoint y: 531, endPoint x: 721, endPoint y: 553, distance: 107.3
click at [630, 541] on div "ZINC" at bounding box center [732, 535] width 351 height 26
type input "35"
click at [1030, 502] on div "Select Diagnosis" at bounding box center [1035, 498] width 242 height 23
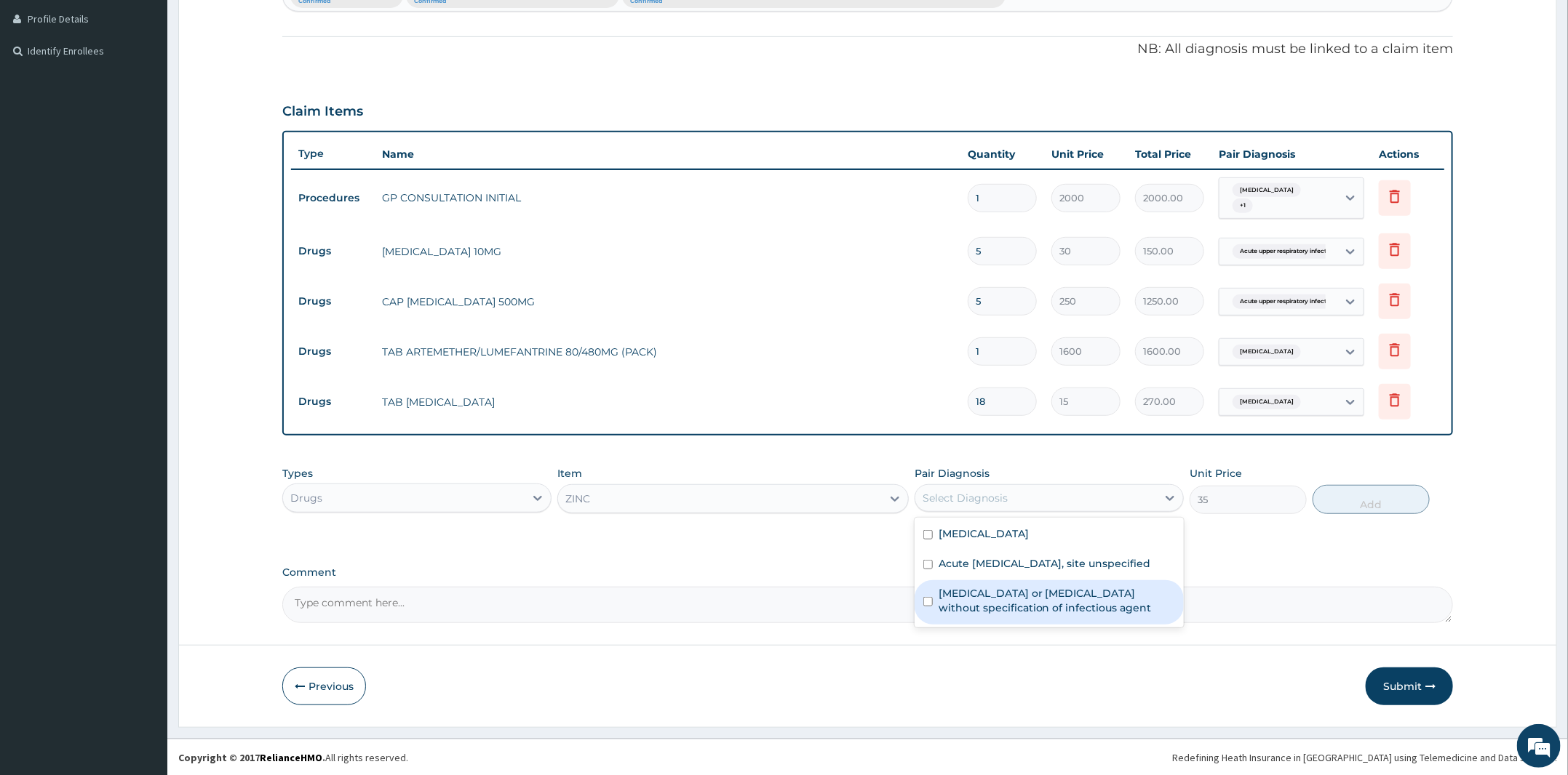
drag, startPoint x: 1012, startPoint y: 616, endPoint x: 1314, endPoint y: 528, distance: 314.6
click at [1012, 615] on label "Infectious gastroenteritis or colitis without specification of infectious agent" at bounding box center [1057, 601] width 236 height 29
checkbox input "true"
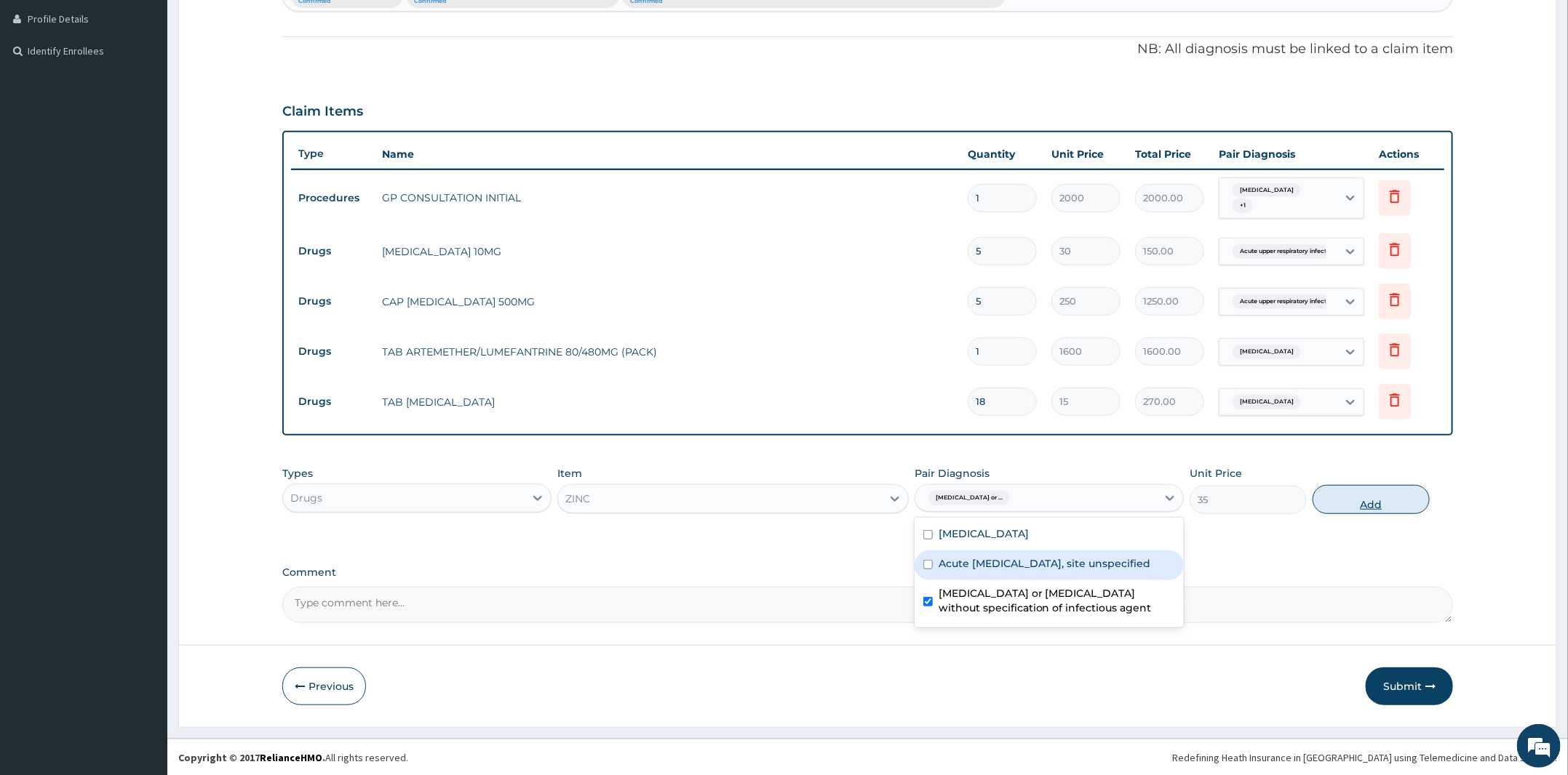
click at [1390, 501] on button "Add" at bounding box center [1371, 499] width 117 height 29
type input "0"
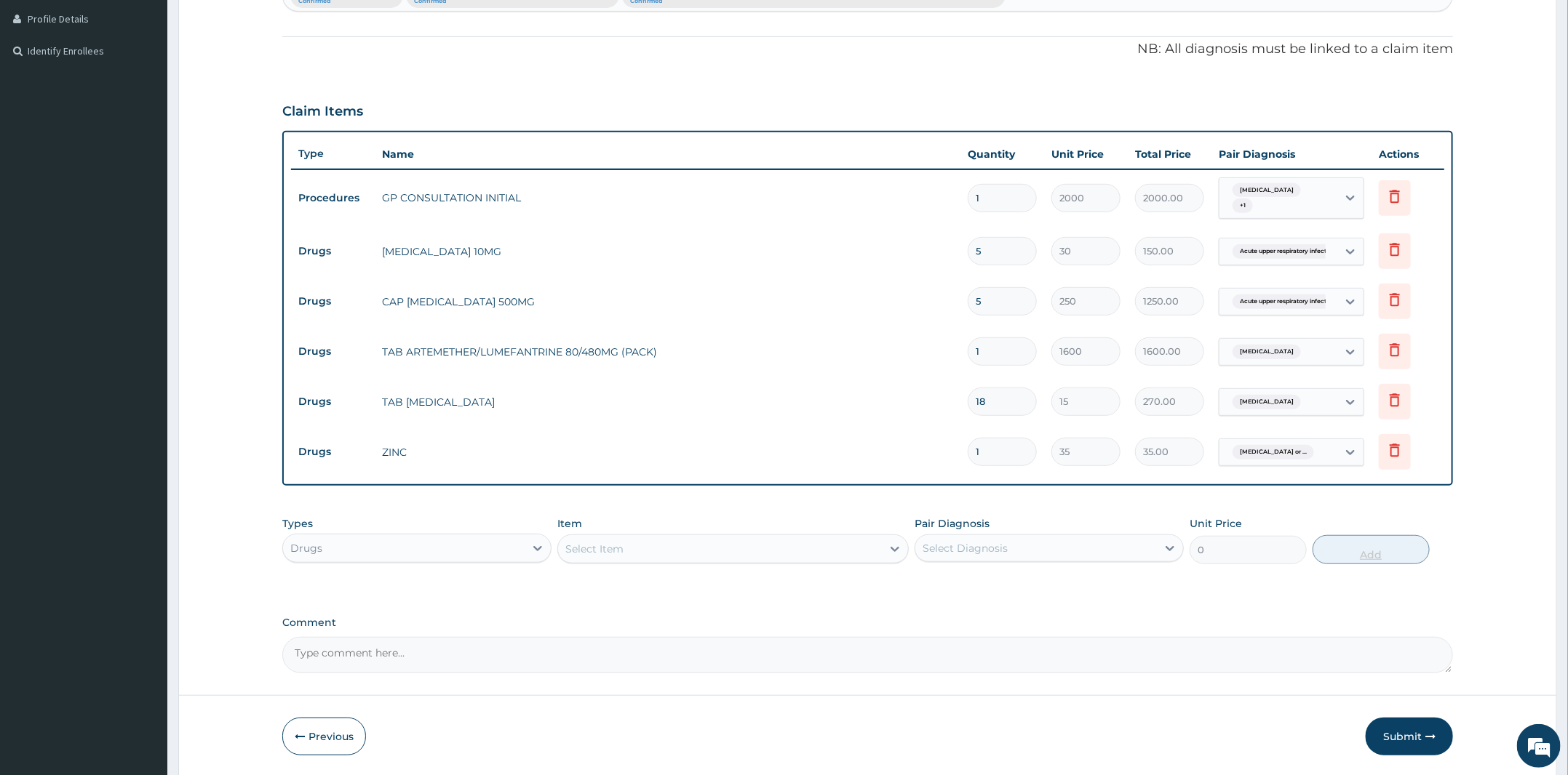
type input "0.00"
type input "5"
type input "175.00"
type input "5"
click at [1386, 727] on button "Submit" at bounding box center [1409, 737] width 87 height 38
